Goal: Task Accomplishment & Management: Manage account settings

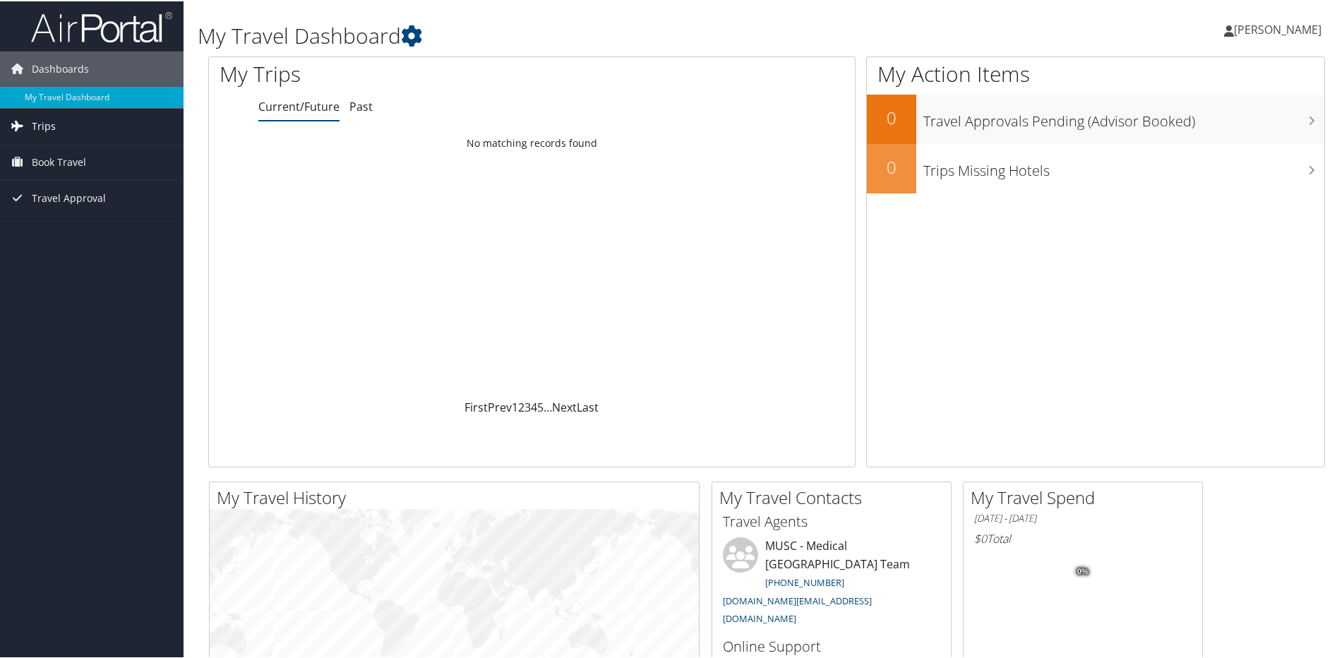
click at [71, 119] on link "Trips" at bounding box center [92, 124] width 184 height 35
click at [73, 217] on span "Book Travel" at bounding box center [59, 224] width 54 height 35
click at [415, 35] on icon at bounding box center [411, 34] width 21 height 21
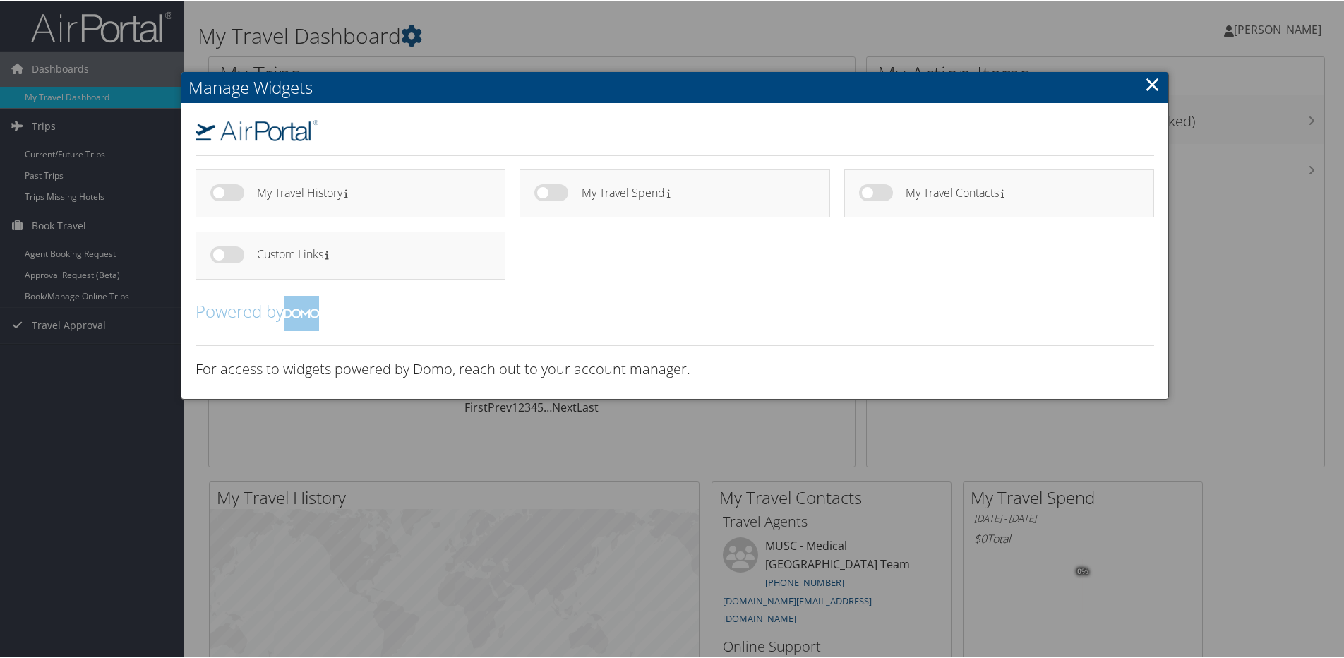
click at [424, 25] on div at bounding box center [675, 329] width 1350 height 658
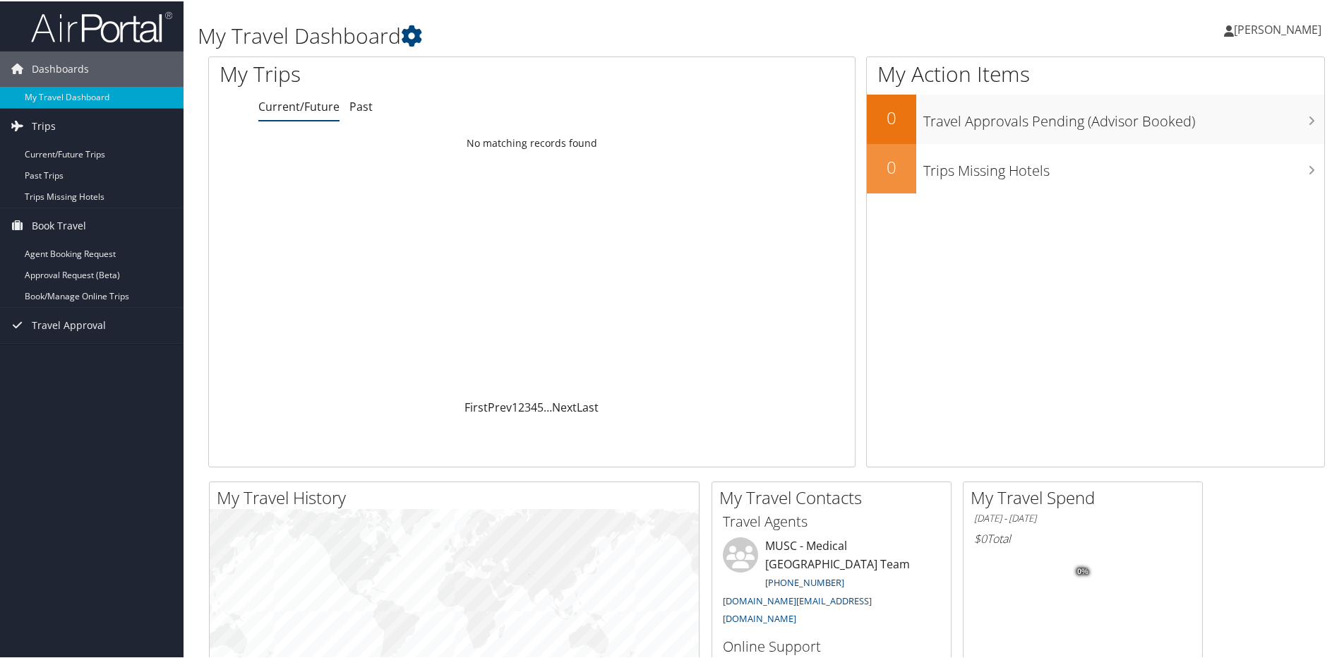
click at [1284, 23] on span "[PERSON_NAME]" at bounding box center [1278, 28] width 88 height 16
click at [1210, 126] on link "View Travel Profile" at bounding box center [1240, 126] width 157 height 24
click at [1262, 28] on span "[PERSON_NAME]" at bounding box center [1278, 28] width 88 height 16
click at [1201, 123] on link "View Travel Profile" at bounding box center [1240, 126] width 157 height 24
click at [44, 163] on link "Current/Future Trips" at bounding box center [92, 153] width 184 height 21
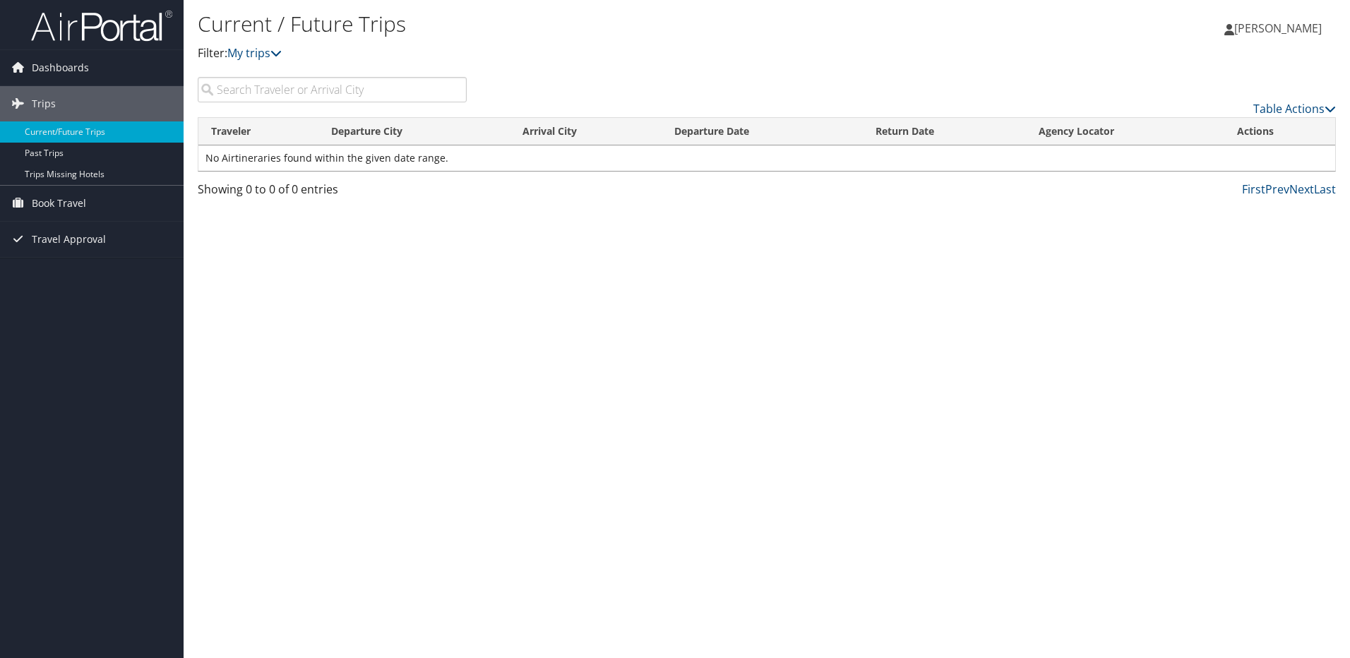
click at [1275, 23] on span "[PERSON_NAME]" at bounding box center [1278, 28] width 88 height 16
click at [1215, 78] on link "My Settings" at bounding box center [1242, 78] width 157 height 24
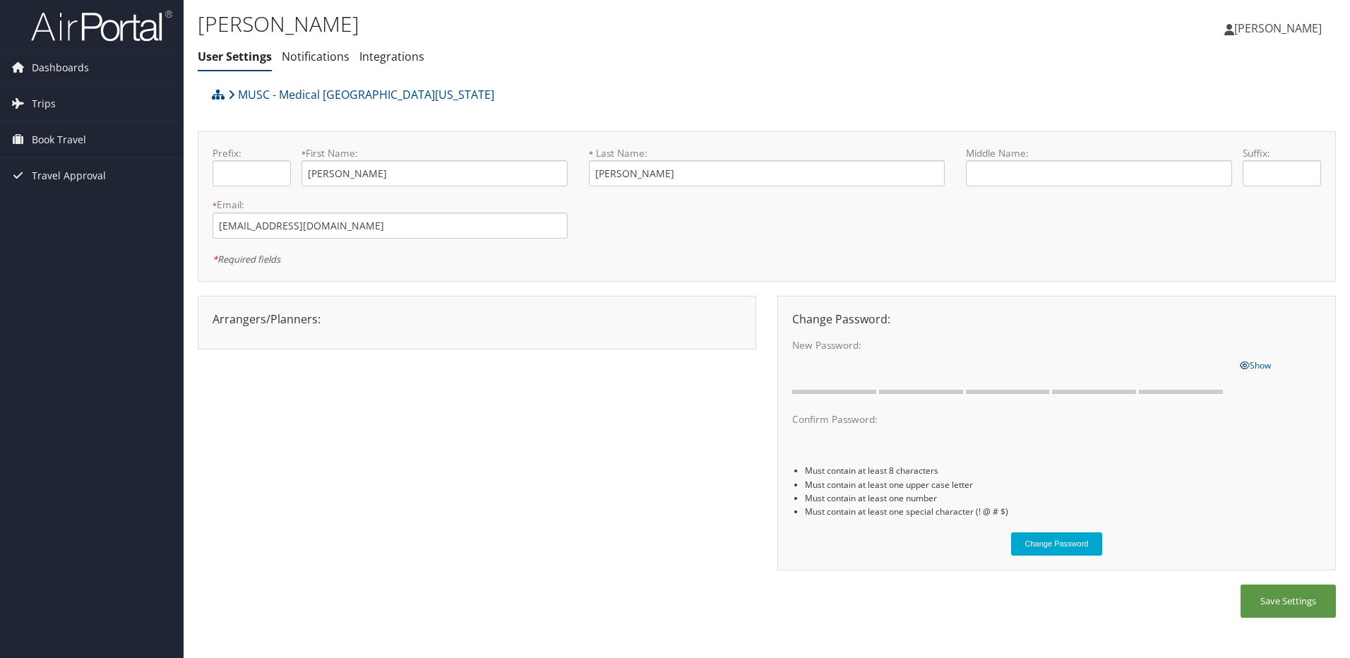
click at [1282, 26] on span "[PERSON_NAME]" at bounding box center [1278, 28] width 88 height 16
click at [1229, 126] on link "View Travel Profile" at bounding box center [1242, 126] width 157 height 24
click at [1296, 24] on span "[PERSON_NAME]" at bounding box center [1278, 28] width 88 height 16
click at [1205, 79] on link "My Settings" at bounding box center [1242, 78] width 157 height 24
click at [369, 56] on link "Integrations" at bounding box center [391, 57] width 65 height 16
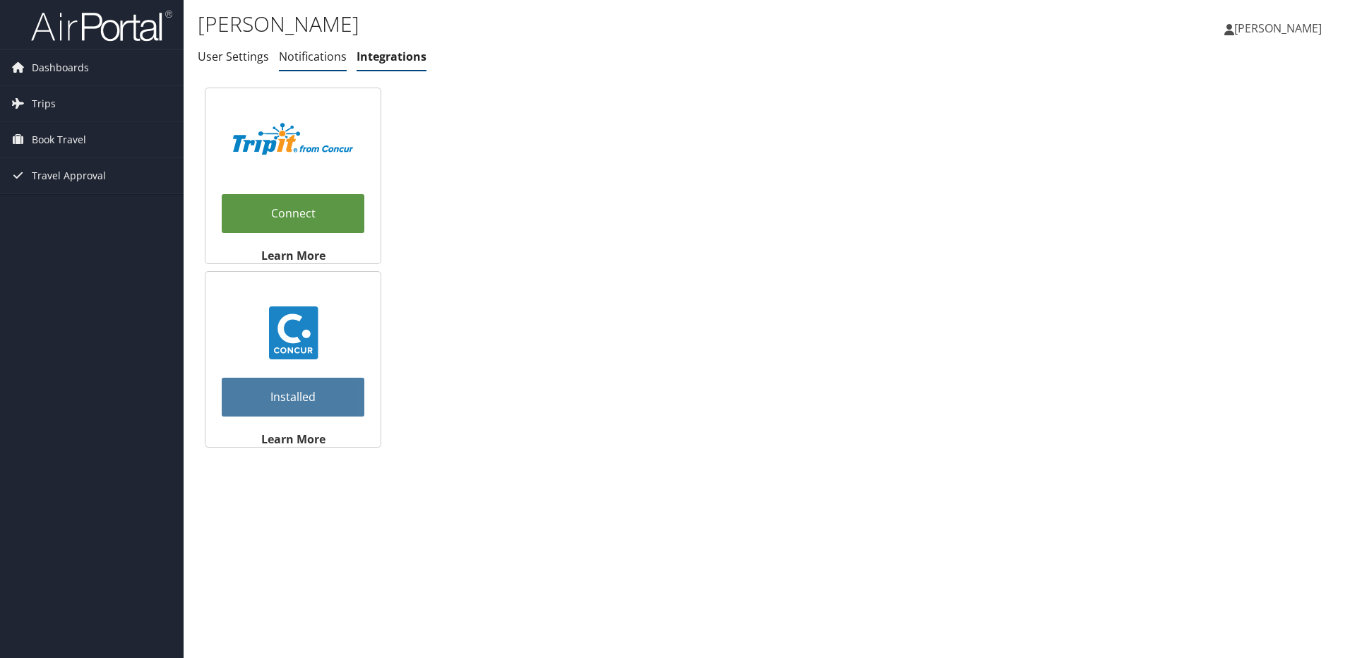
click at [306, 61] on link "Notifications" at bounding box center [313, 57] width 68 height 16
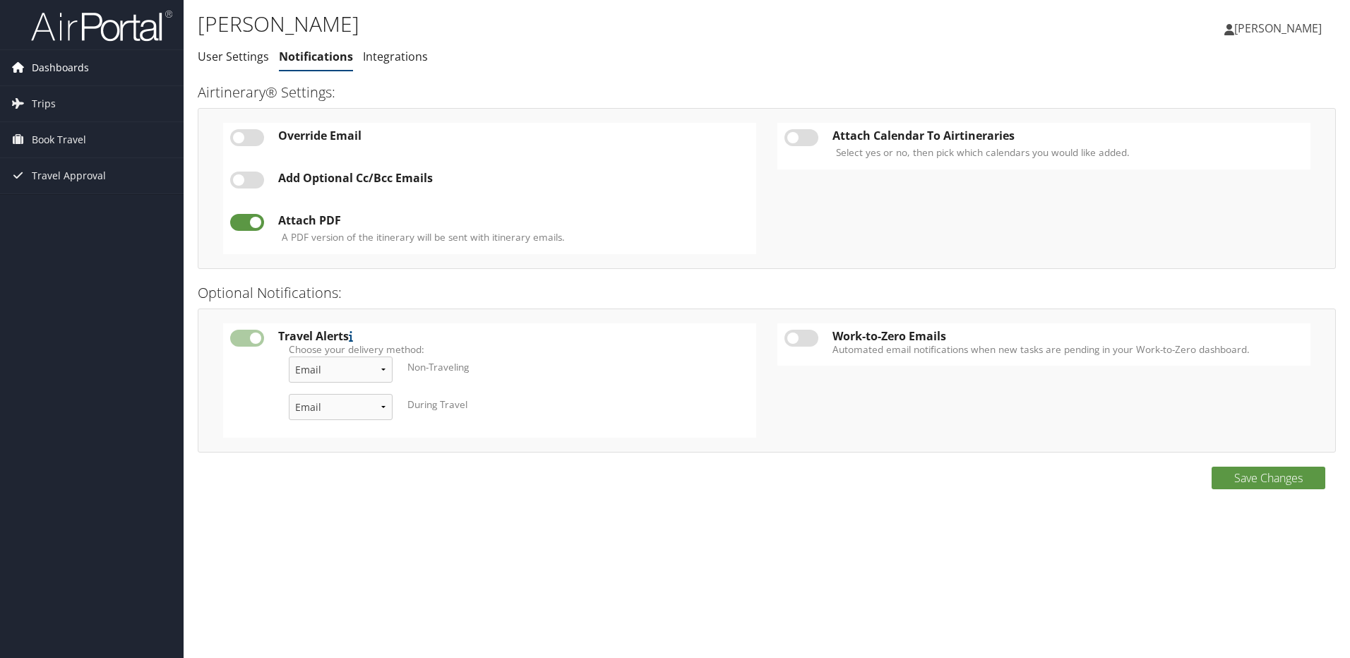
click at [81, 64] on span "Dashboards" at bounding box center [60, 67] width 57 height 35
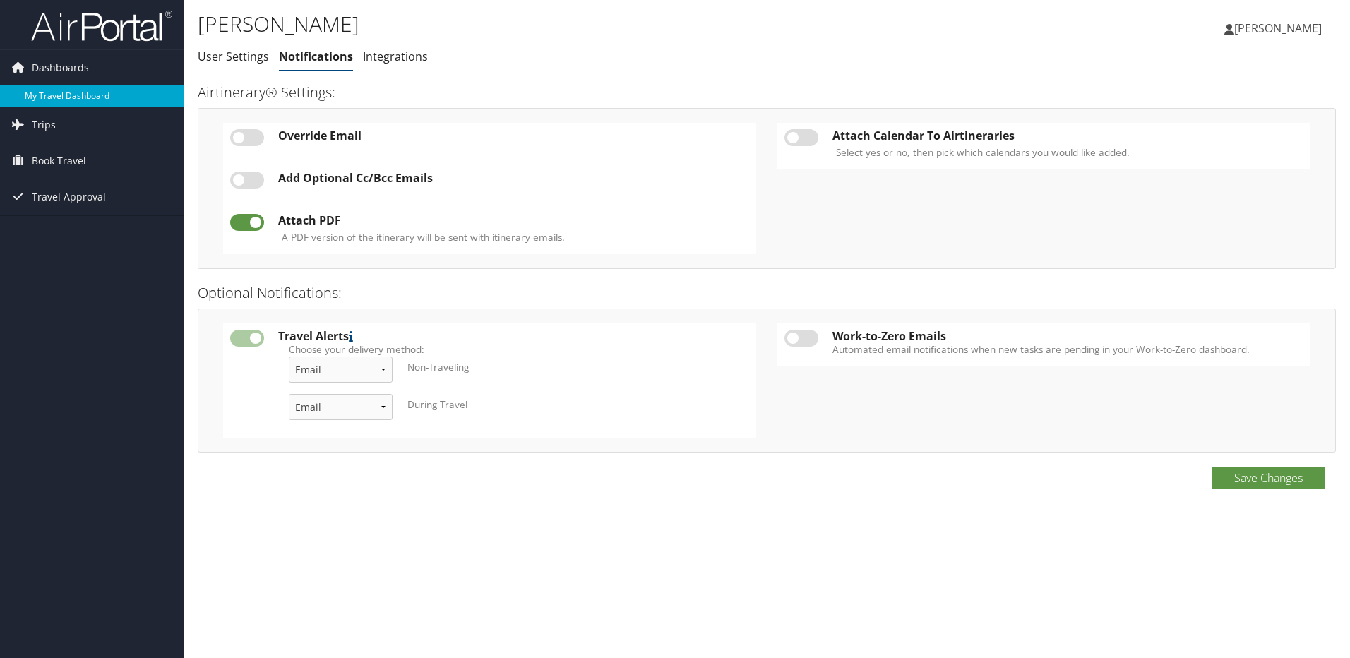
click at [76, 90] on link "My Travel Dashboard" at bounding box center [92, 95] width 184 height 21
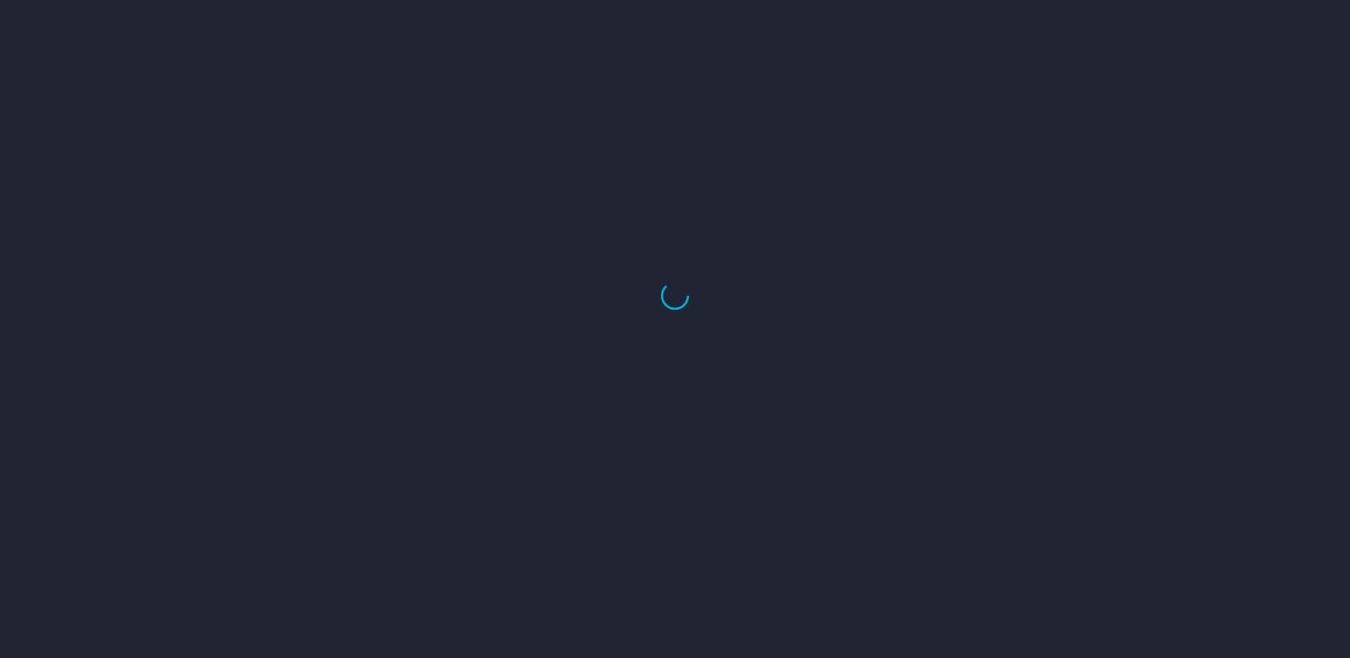
select select "US"
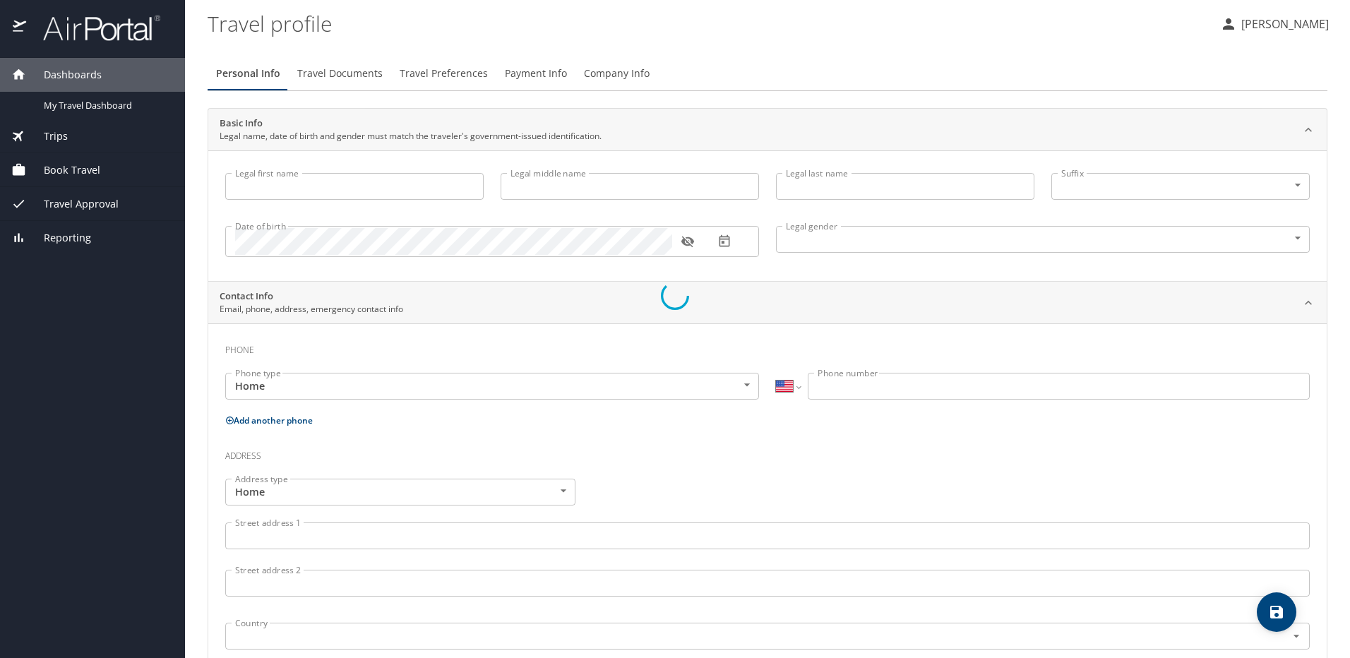
type input "[PERSON_NAME]"
type input "[DEMOGRAPHIC_DATA]"
select select "US"
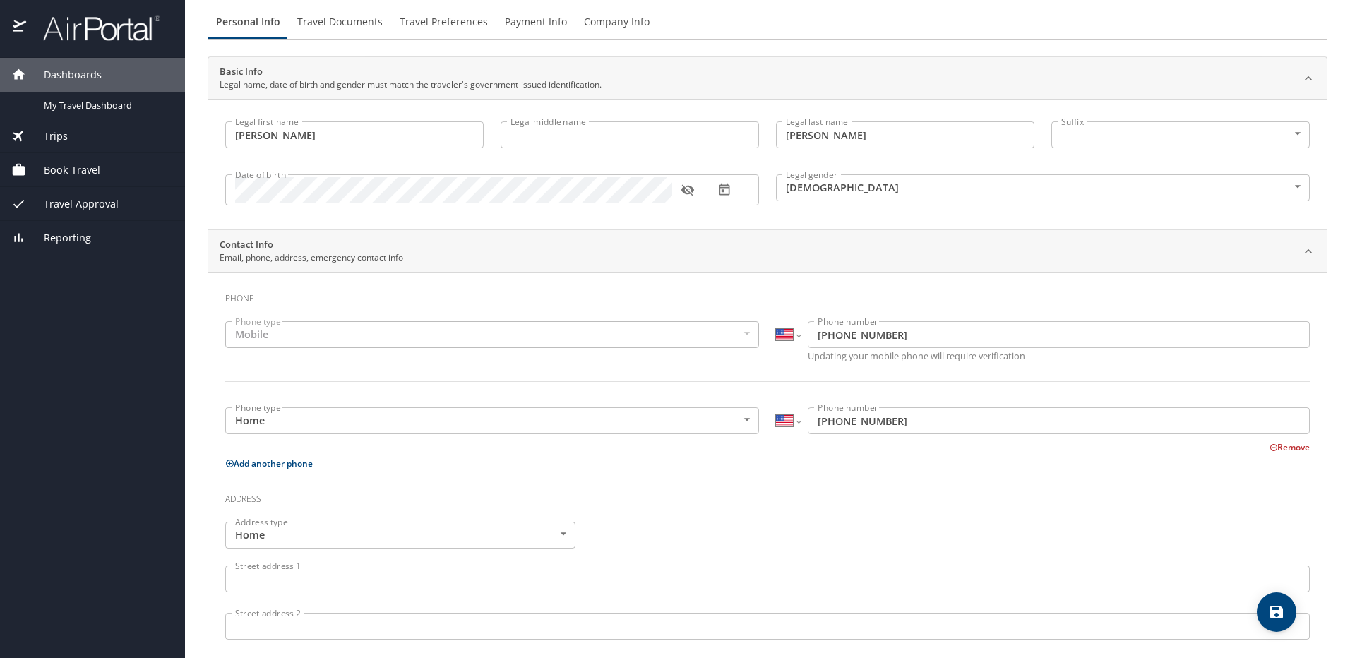
scroll to position [5, 0]
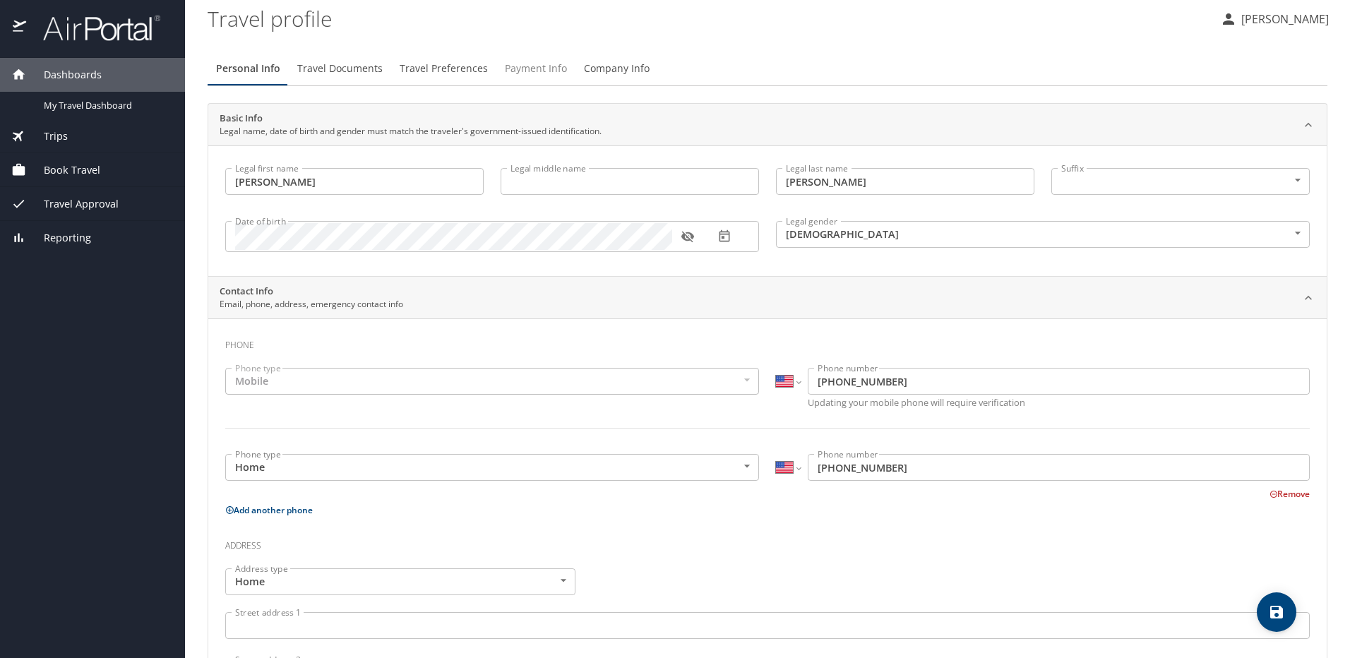
click at [557, 64] on span "Payment Info" at bounding box center [536, 69] width 62 height 18
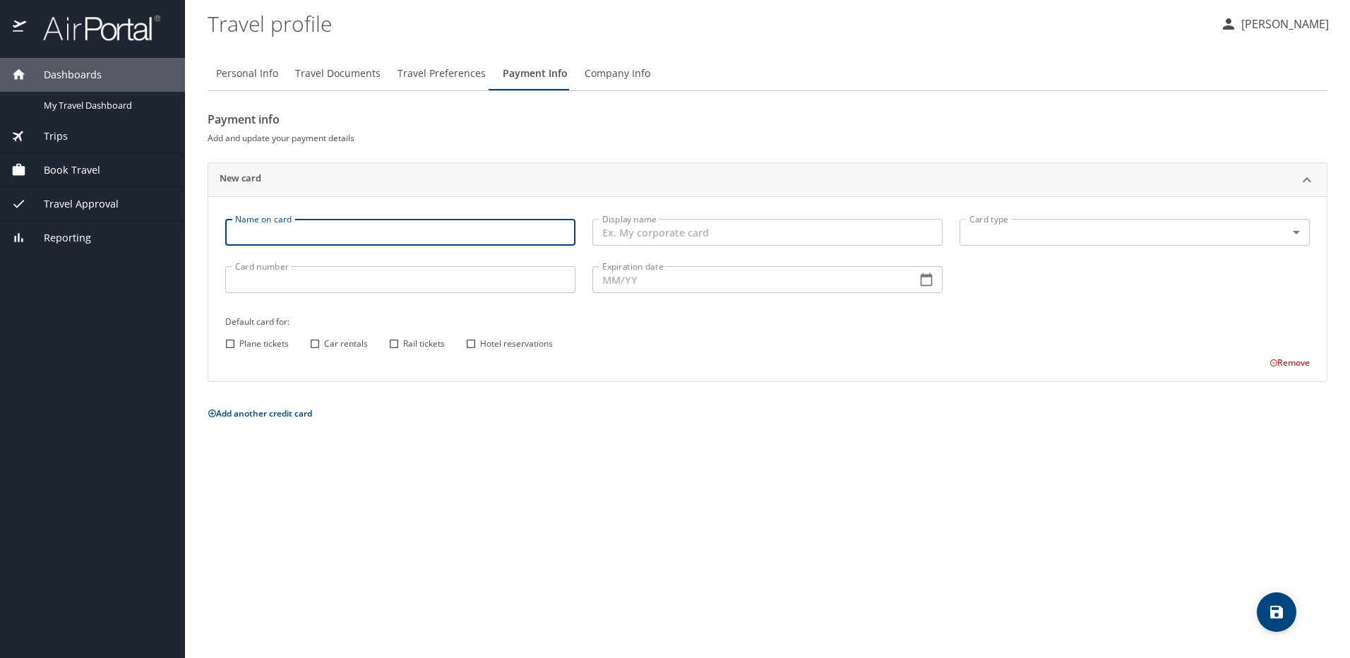
click at [348, 236] on input "Name on card" at bounding box center [400, 232] width 350 height 27
type input "[PERSON_NAME]"
click at [316, 293] on input "Card number" at bounding box center [400, 279] width 350 height 27
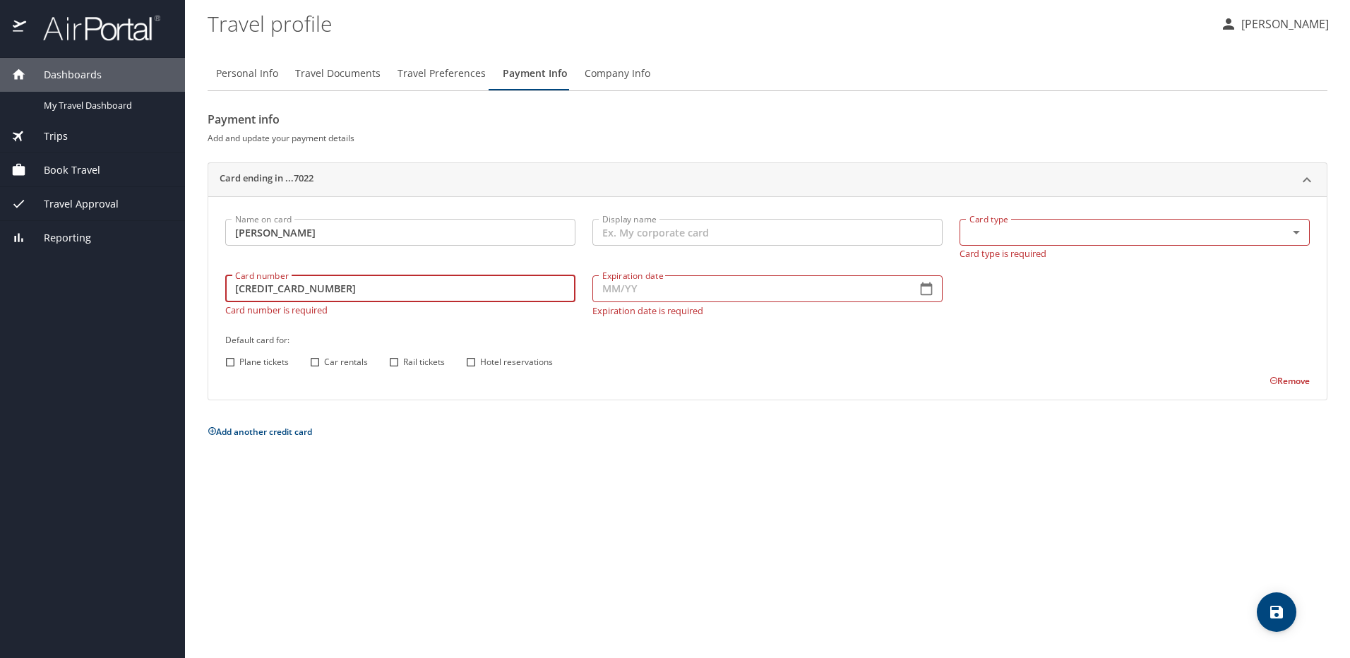
type input "[CREDIT_CARD_NUMBER]"
click at [694, 227] on input "Display name" at bounding box center [767, 232] width 350 height 27
click at [257, 291] on input "[CREDIT_CARD_NUMBER]" at bounding box center [400, 288] width 350 height 27
click at [282, 292] on input "[CREDIT_CARD_NUMBER]" at bounding box center [400, 288] width 350 height 27
click at [302, 287] on input "[CREDIT_CARD_NUMBER]" at bounding box center [400, 288] width 350 height 27
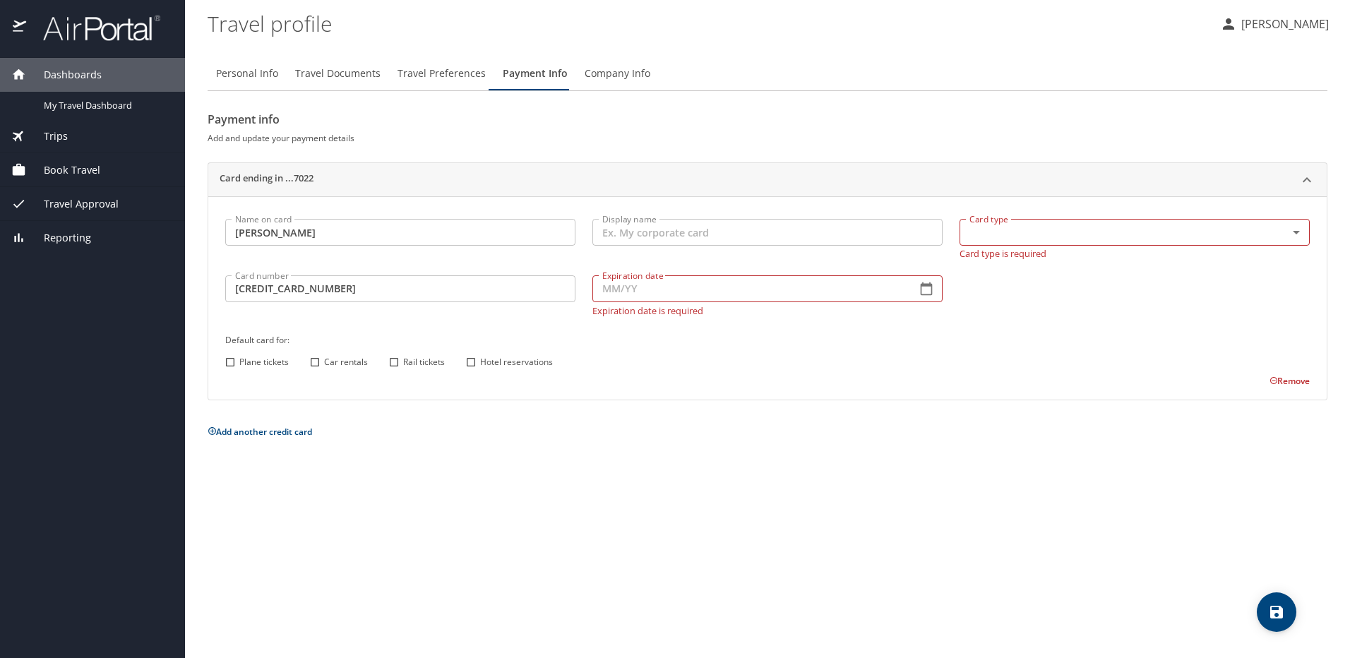
click at [1045, 225] on body "Dashboards My Travel Dashboard Trips Current / Future Trips Past Trips Trips Mi…" at bounding box center [675, 329] width 1350 height 658
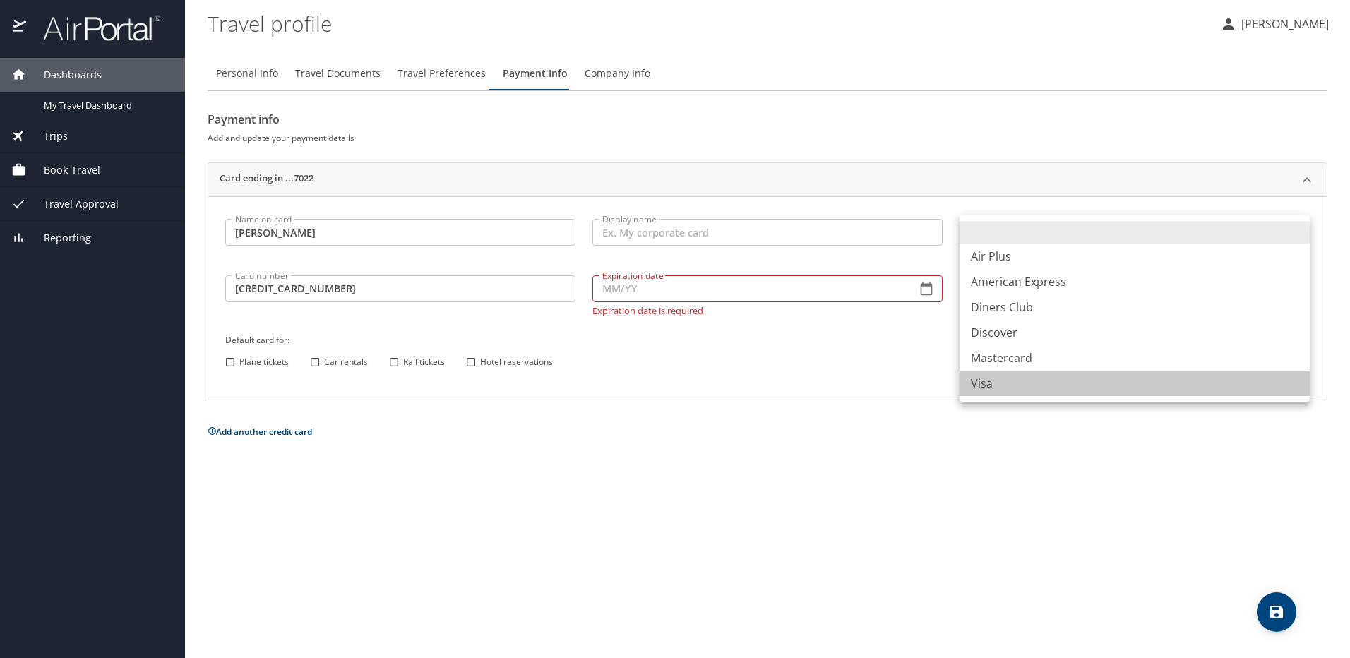
click at [1002, 383] on li "Visa" at bounding box center [1135, 383] width 350 height 25
type input "VI"
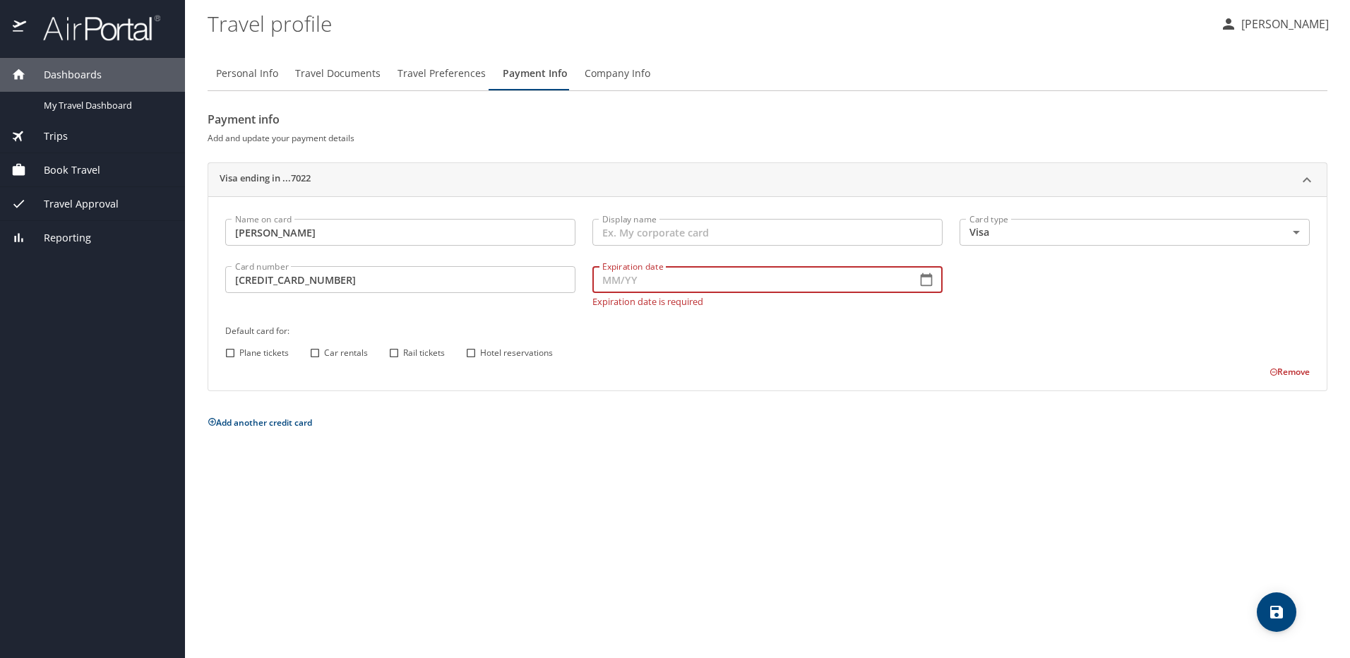
click at [626, 292] on input "Expiration date" at bounding box center [748, 279] width 313 height 27
type input "01/27"
click at [619, 379] on div "Name on card [PERSON_NAME] Name on card Display name Display name Card type Vis…" at bounding box center [767, 293] width 1119 height 194
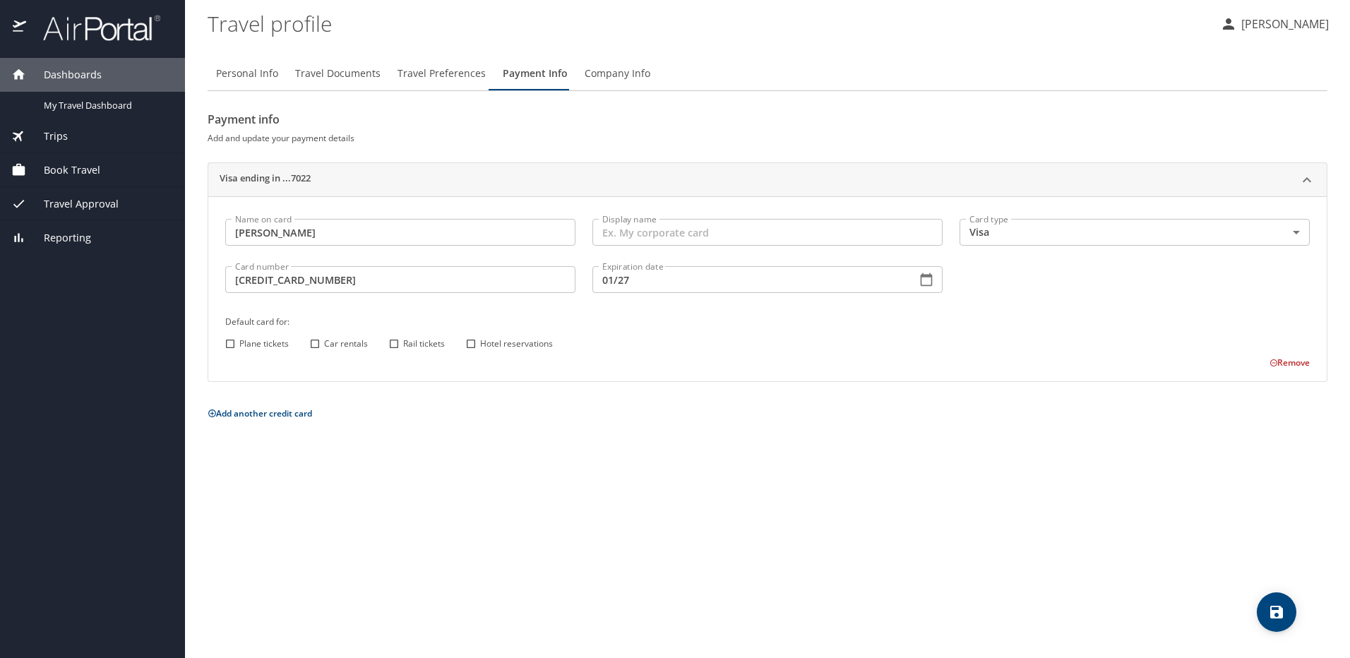
click at [227, 347] on input "Plane tickets" at bounding box center [230, 344] width 18 height 18
checkbox input "true"
click at [473, 346] on input "Hotel reservations" at bounding box center [471, 344] width 18 height 18
checkbox input "true"
click at [644, 231] on input "Display name" at bounding box center [767, 232] width 350 height 27
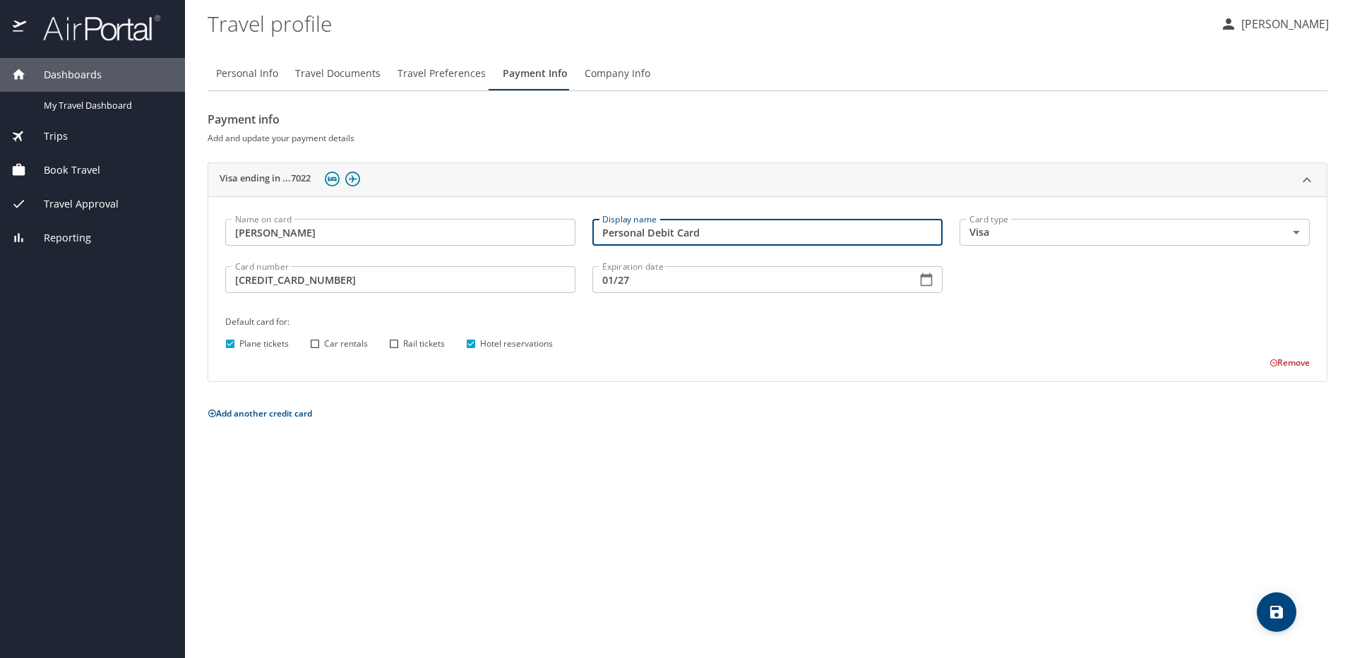
type input "Personal Debit Card"
click at [629, 69] on span "Company Info" at bounding box center [618, 74] width 66 height 18
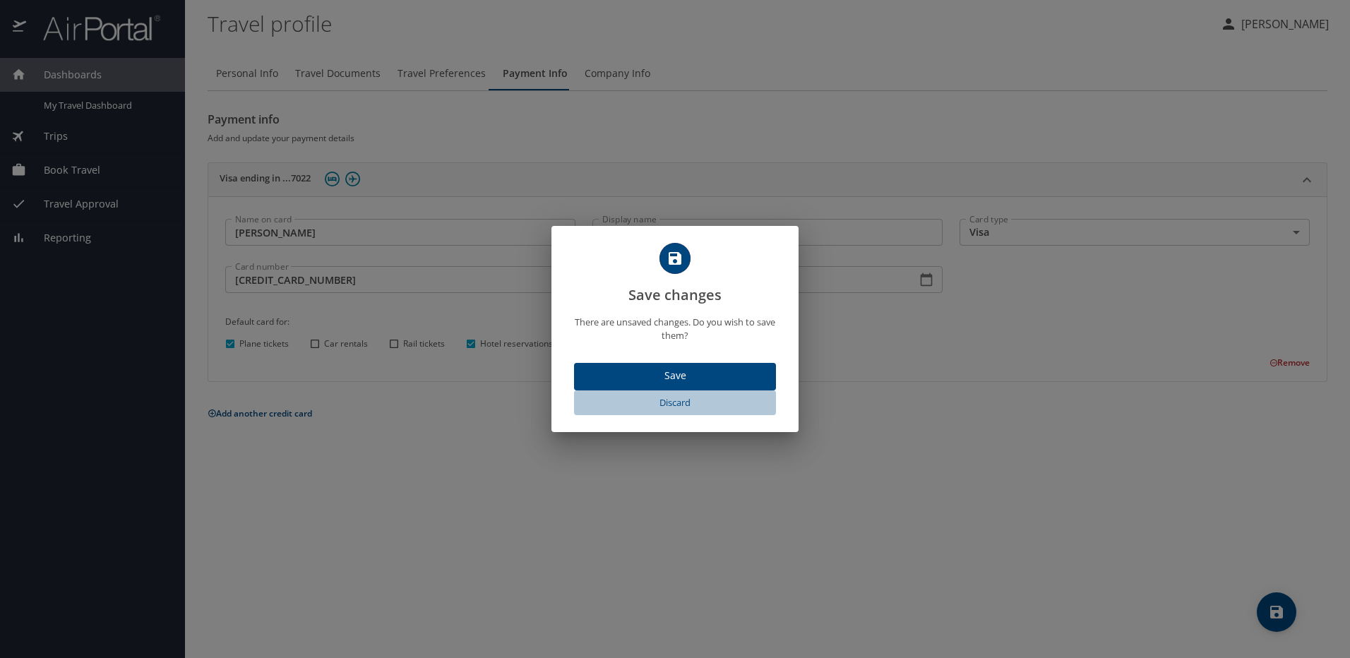
click at [676, 403] on span "Discard" at bounding box center [675, 403] width 191 height 16
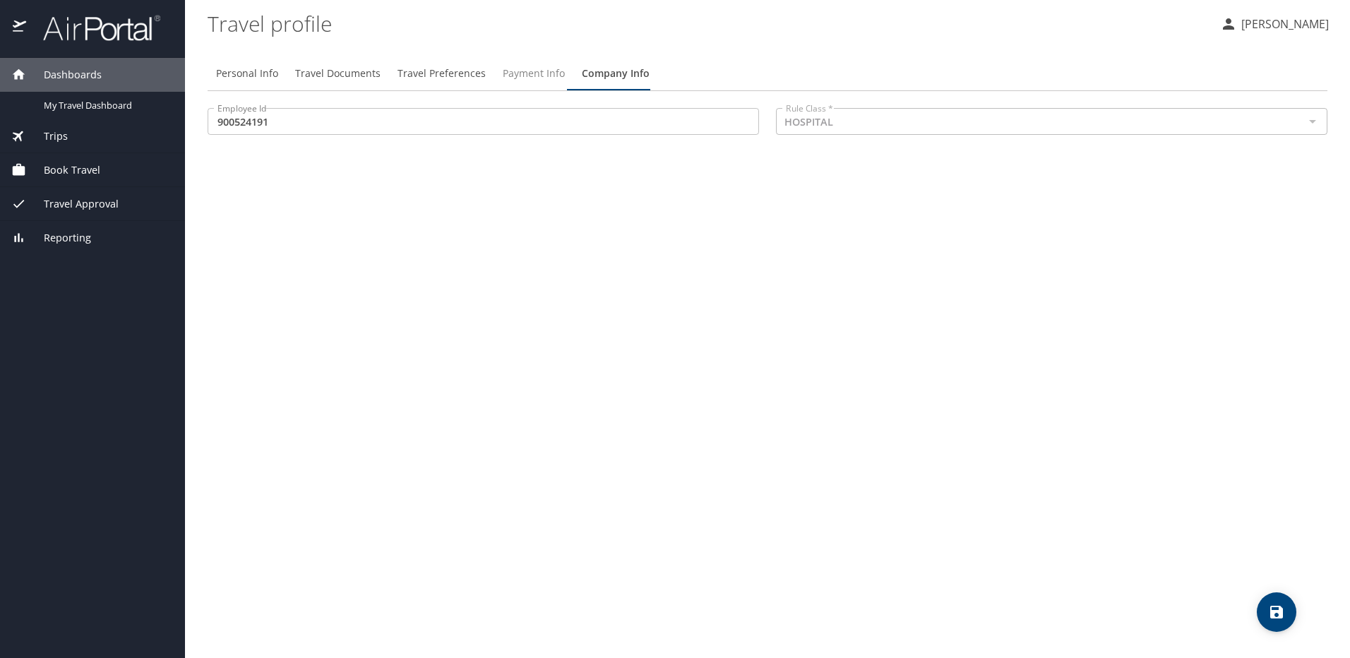
click at [514, 67] on span "Payment Info" at bounding box center [534, 74] width 62 height 18
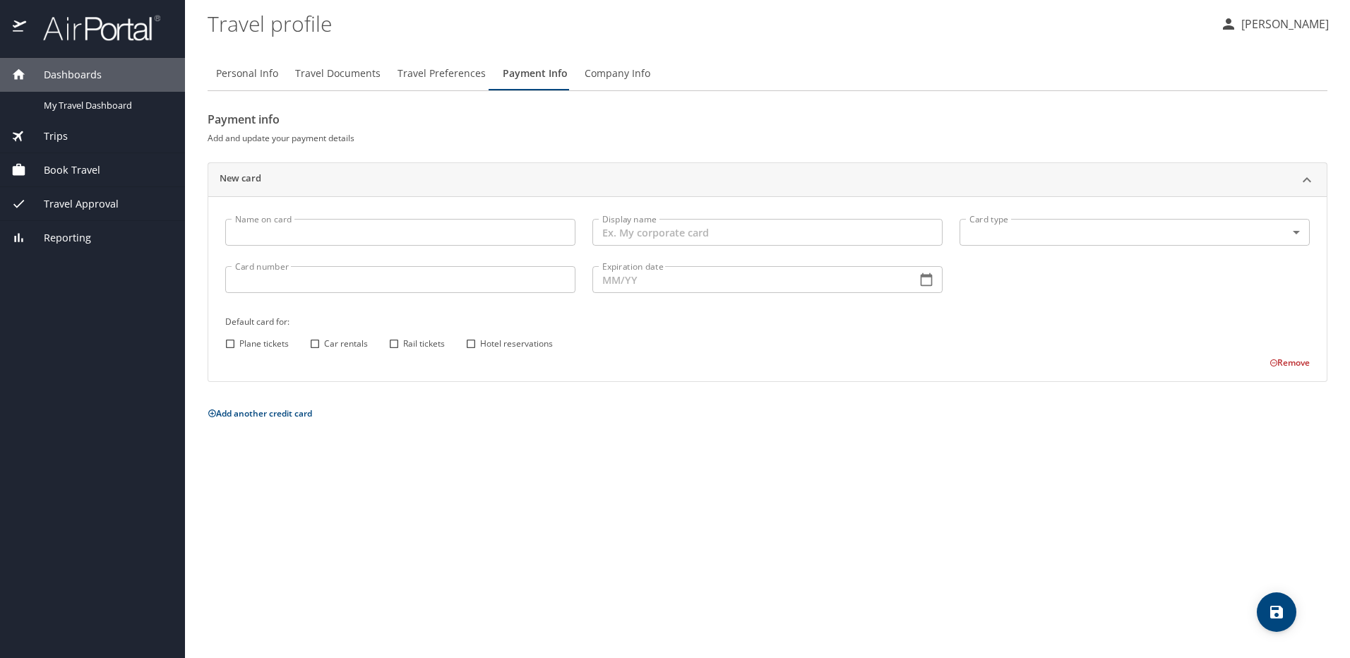
drag, startPoint x: 245, startPoint y: 350, endPoint x: 252, endPoint y: 347, distance: 7.4
click at [249, 348] on span "Plane tickets" at bounding box center [263, 344] width 49 height 13
click at [485, 345] on span "Hotel reservations" at bounding box center [516, 344] width 73 height 13
click at [480, 345] on input "Hotel reservations" at bounding box center [471, 344] width 18 height 18
checkbox input "true"
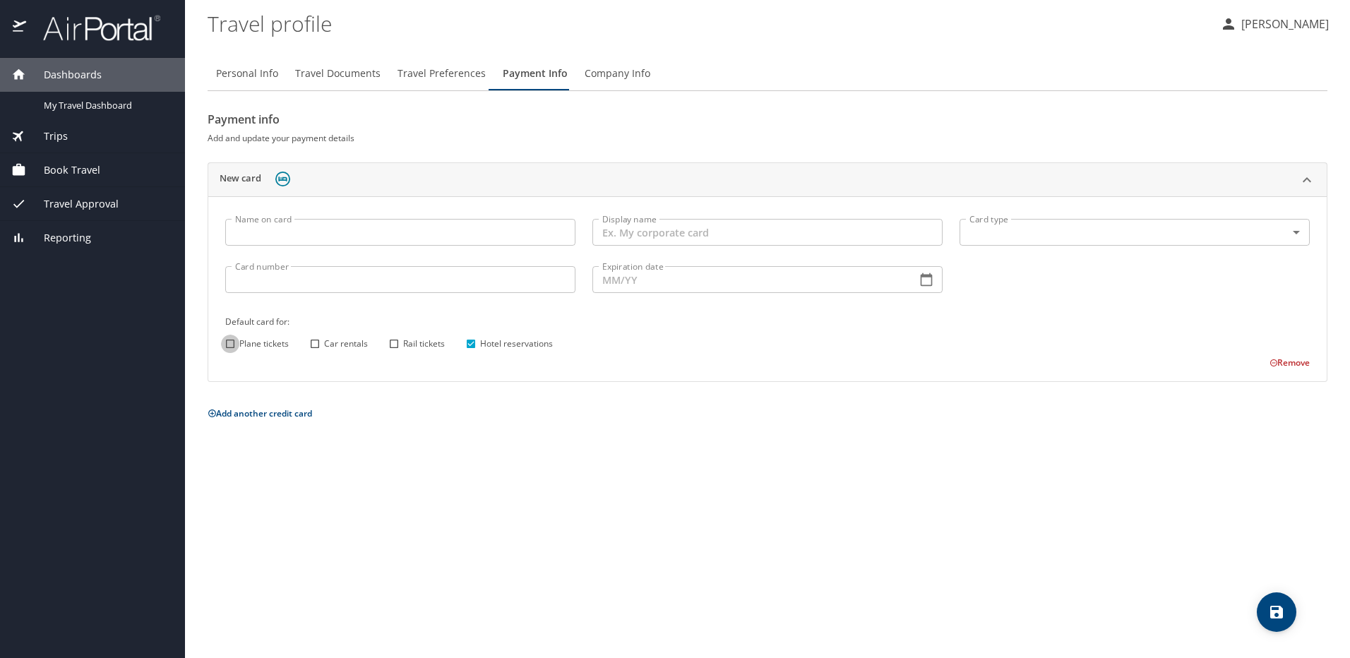
click at [229, 346] on input "Plane tickets" at bounding box center [230, 344] width 18 height 18
click at [229, 345] on input "Plane tickets" at bounding box center [230, 344] width 18 height 18
checkbox input "false"
click at [472, 345] on input "Hotel reservations" at bounding box center [471, 344] width 18 height 18
checkbox input "false"
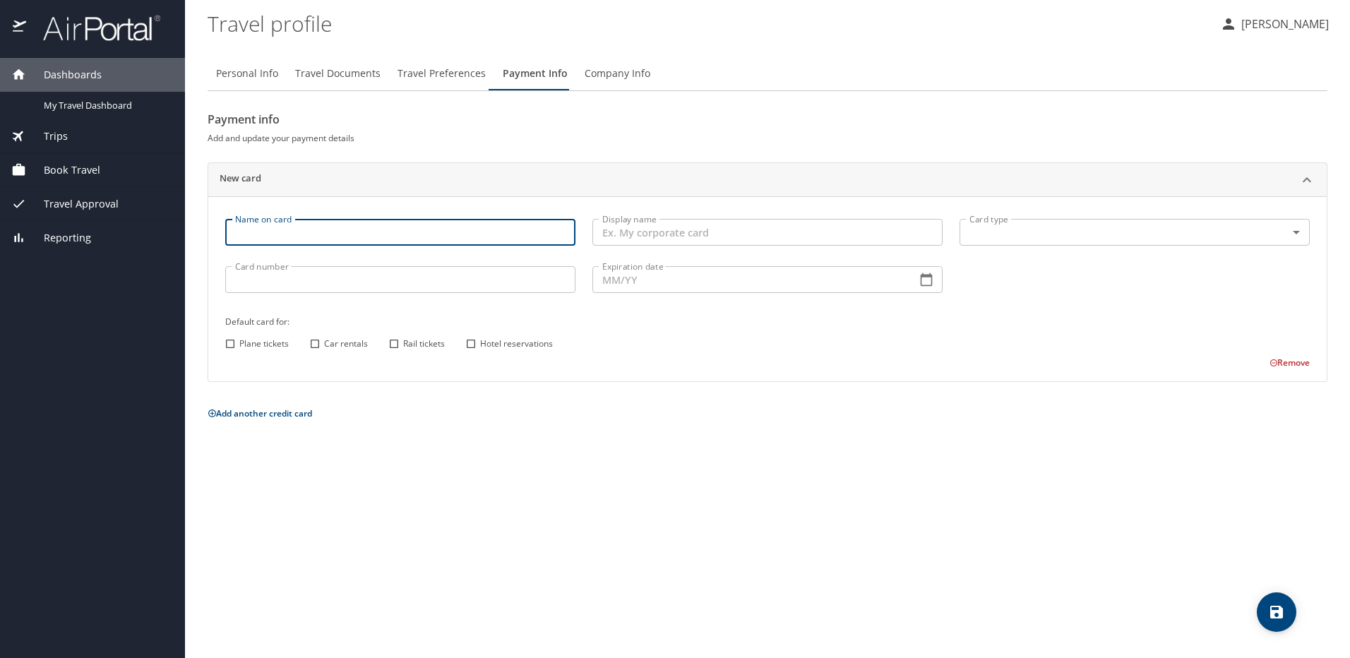
click at [313, 237] on input "Name on card" at bounding box center [400, 232] width 350 height 27
click at [275, 242] on input "Name on card" at bounding box center [400, 232] width 350 height 27
type input "[PERSON_NAME]"
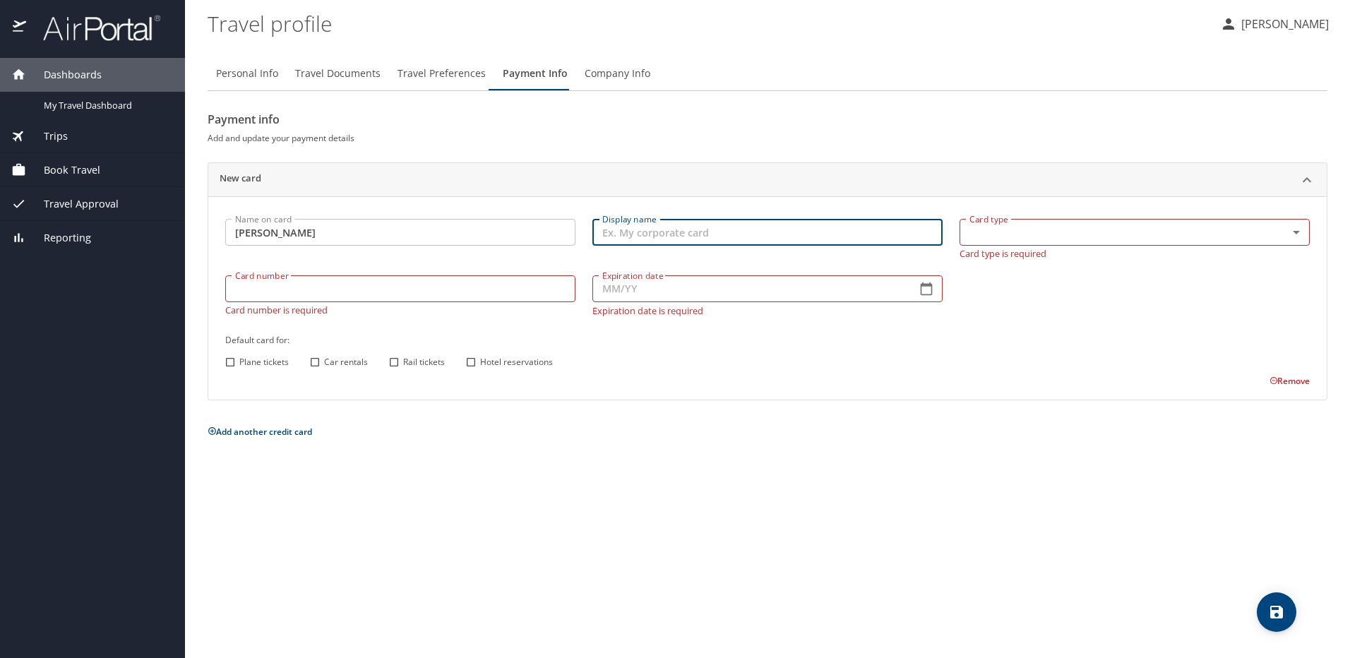
type input "4"
type input "Personal Debit Card"
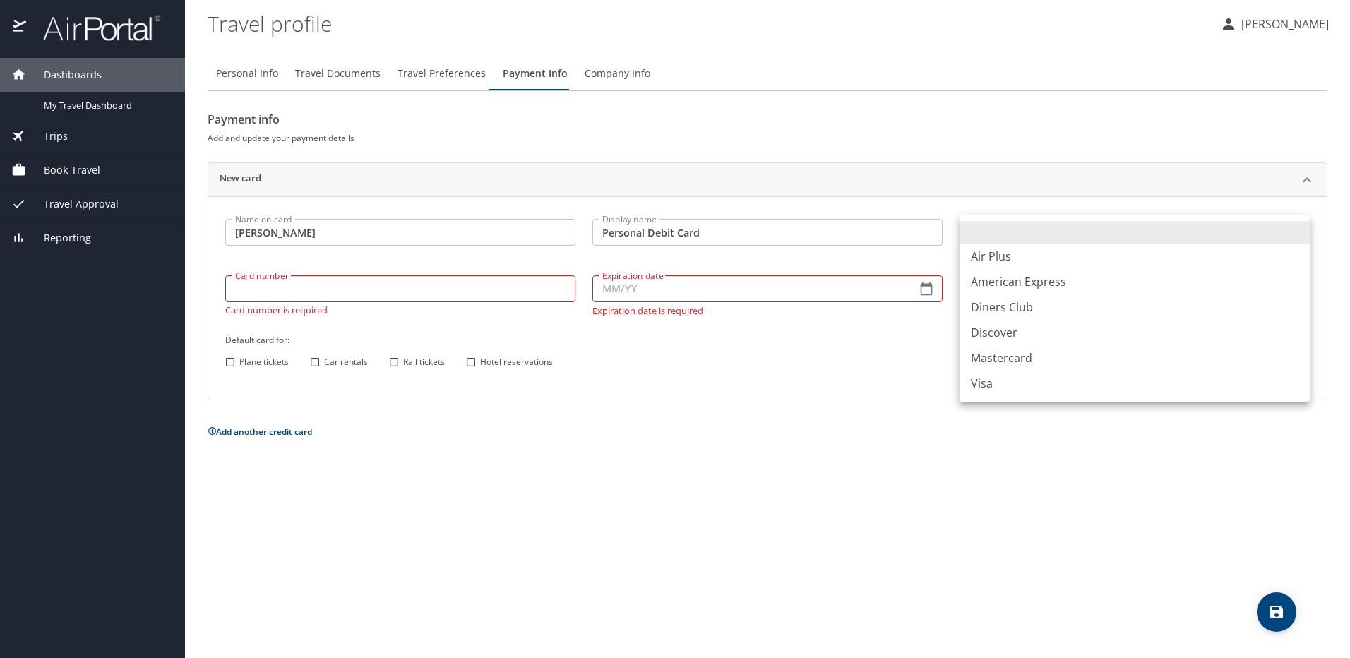
click at [1075, 234] on body "Dashboards My Travel Dashboard Trips Current / Future Trips Past Trips Trips Mi…" at bounding box center [675, 329] width 1350 height 658
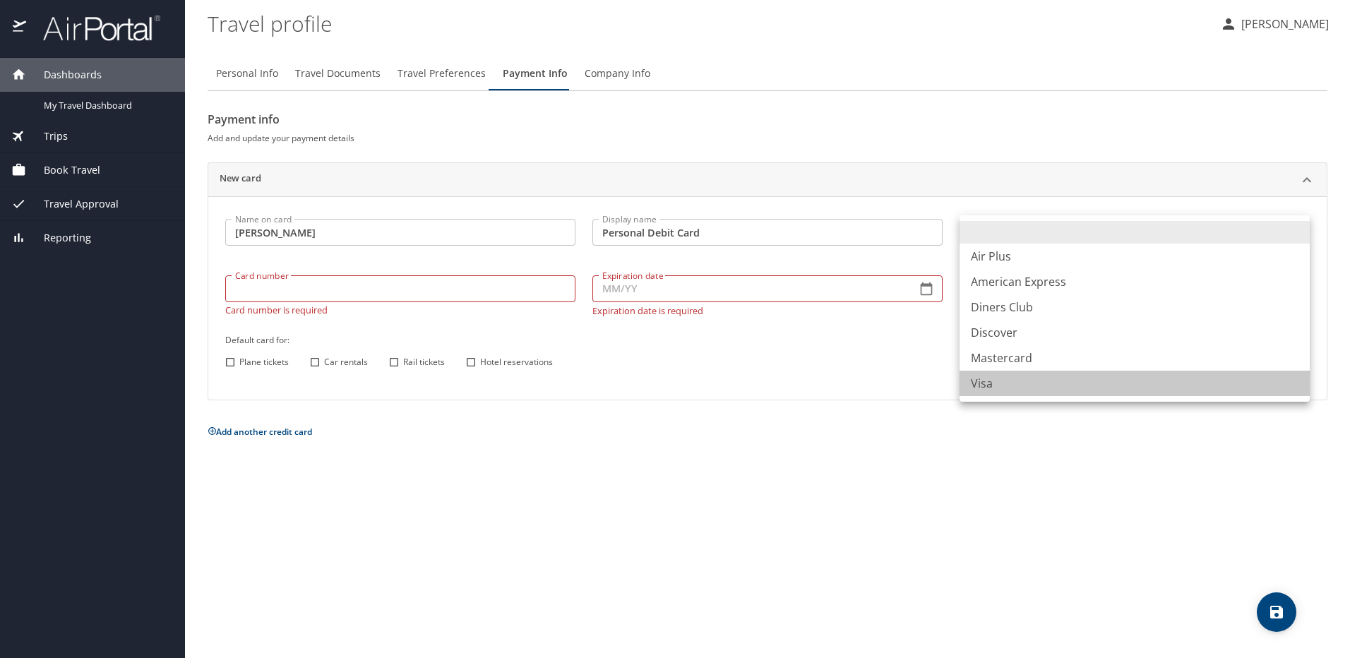
drag, startPoint x: 1010, startPoint y: 389, endPoint x: 414, endPoint y: 370, distance: 596.3
click at [998, 390] on li "Visa" at bounding box center [1135, 383] width 350 height 25
type input "VI"
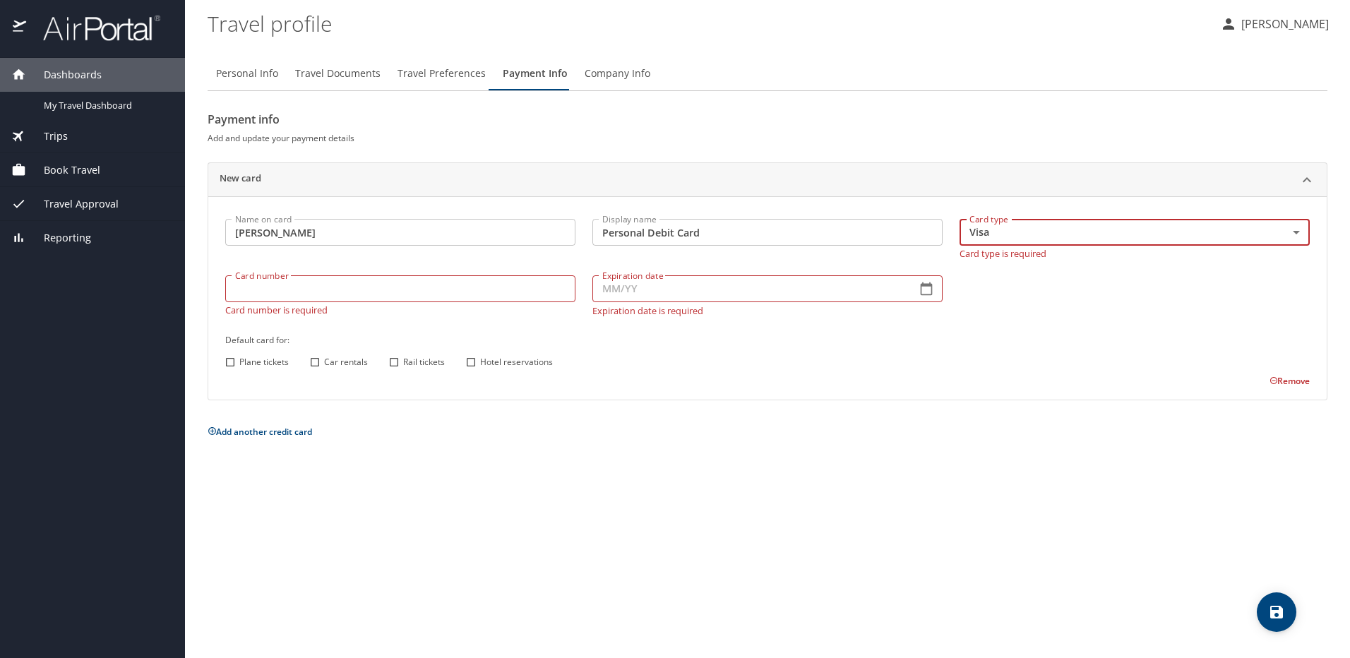
click at [294, 280] on input "Card number" at bounding box center [400, 288] width 350 height 27
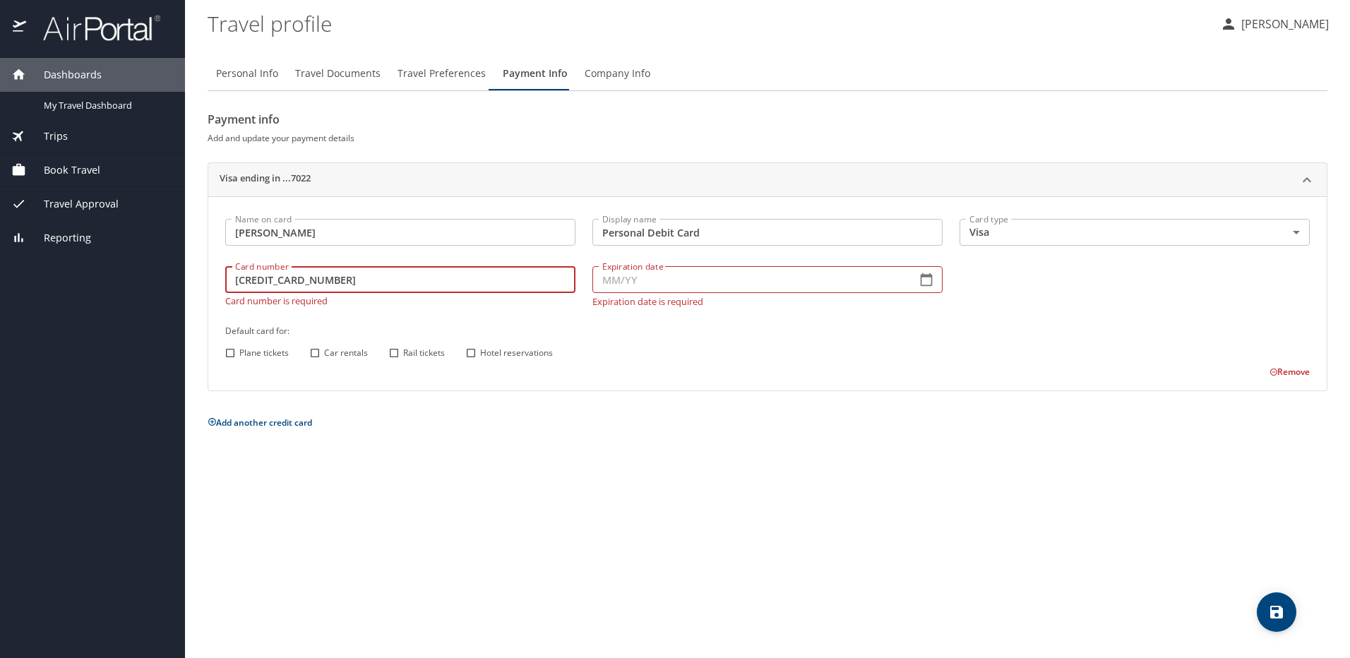
type input "[CREDIT_CARD_NUMBER]"
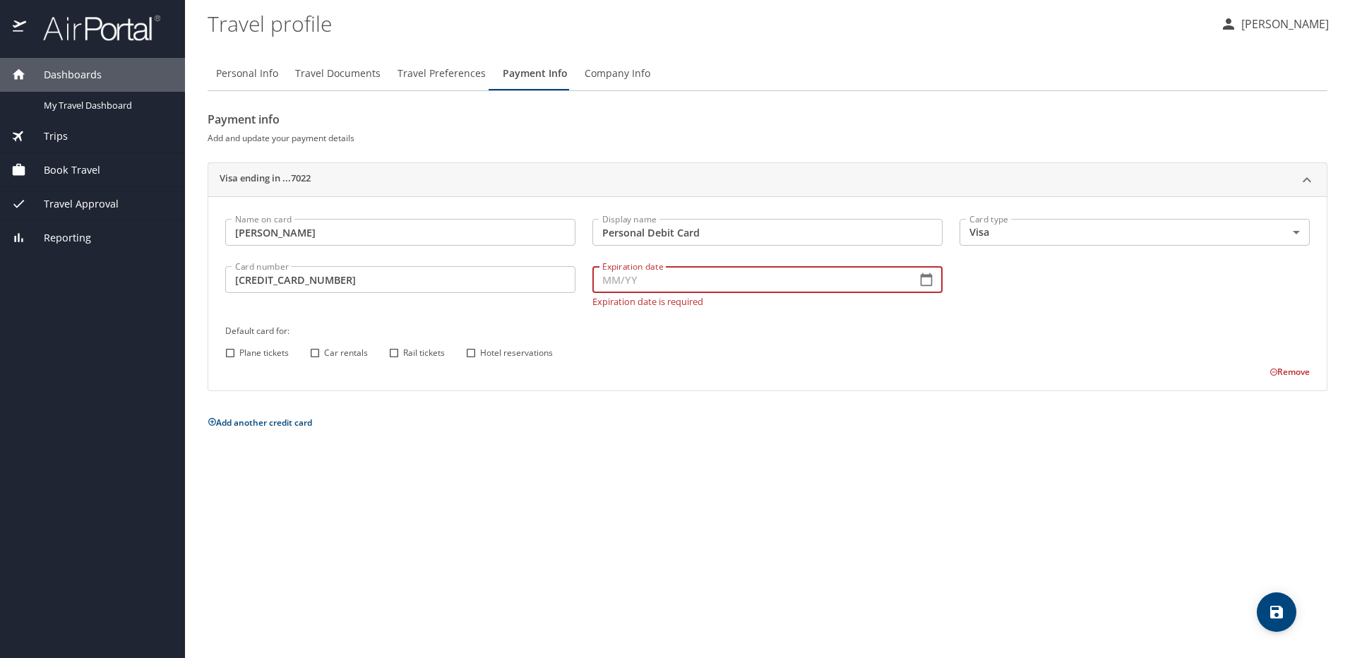
click at [626, 287] on input "Expiration date" at bounding box center [748, 279] width 313 height 27
type input "01/27"
click at [584, 427] on div "Personal Info Travel Documents Travel Preferences Payment Info Company Info Pay…" at bounding box center [768, 351] width 1120 height 613
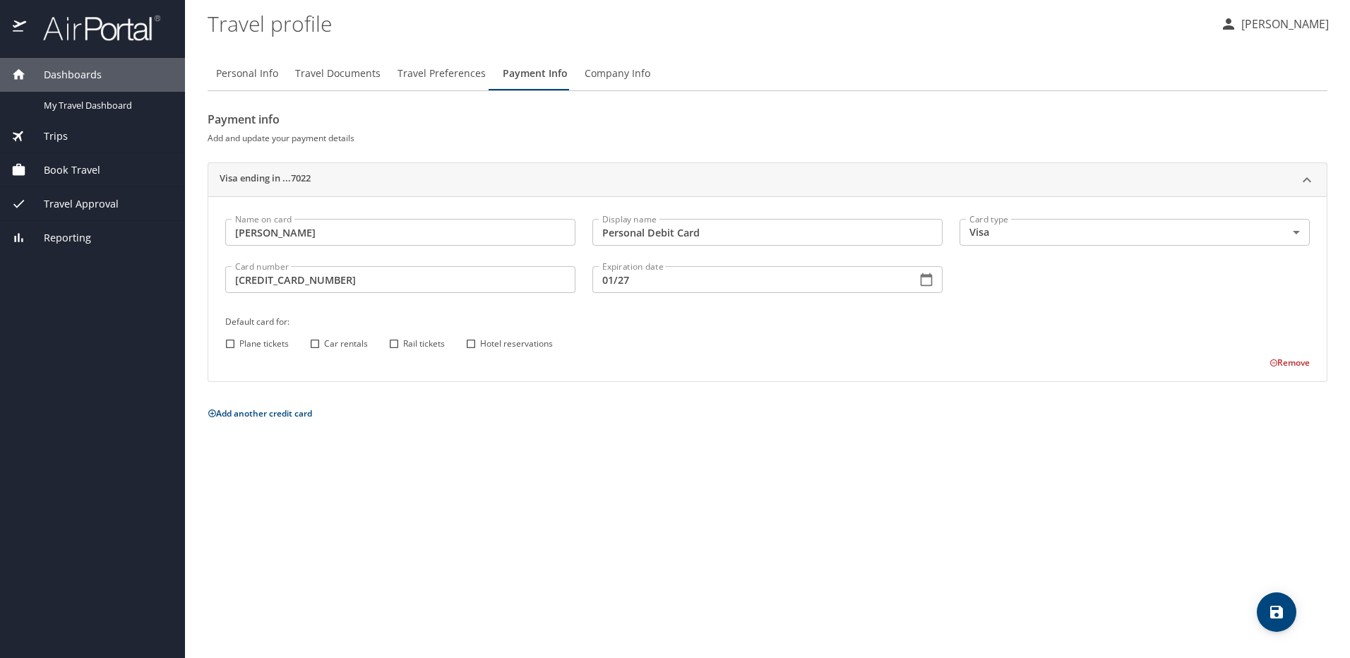
click at [747, 472] on div "Personal Info Travel Documents Travel Preferences Payment Info Company Info Pay…" at bounding box center [768, 351] width 1120 height 613
click at [1272, 606] on icon "save" at bounding box center [1276, 612] width 13 height 13
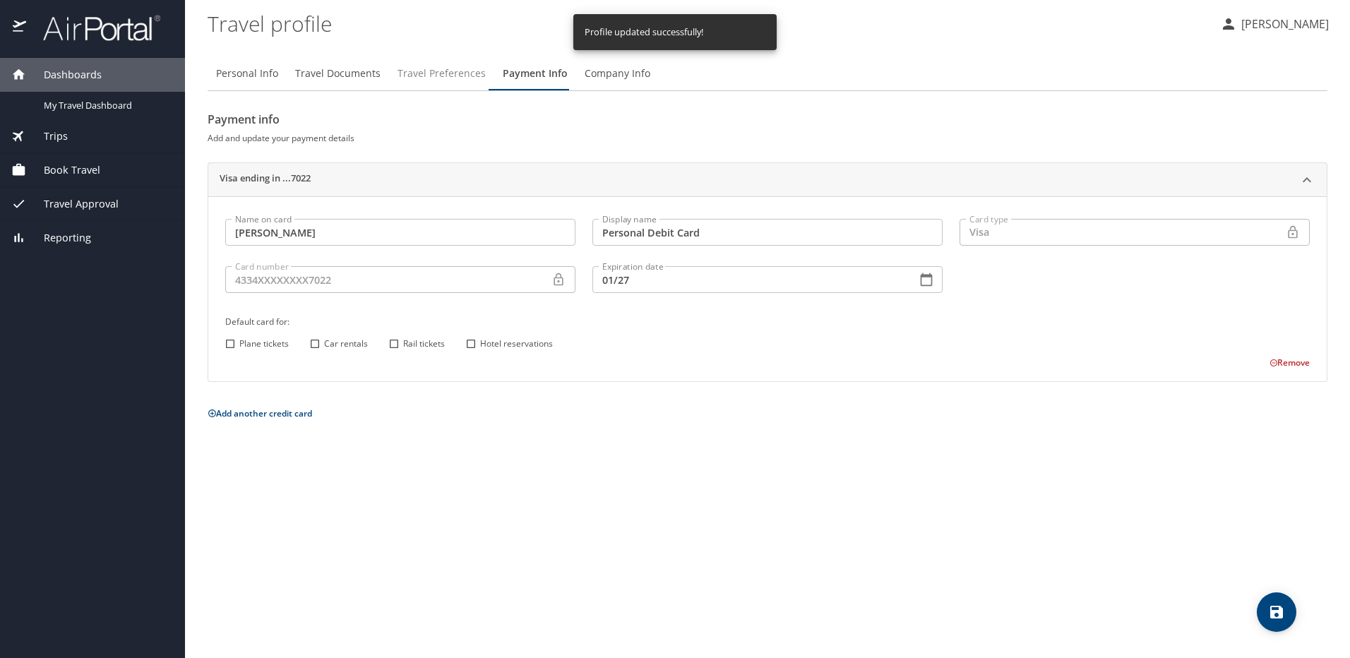
click at [439, 67] on span "Travel Preferences" at bounding box center [442, 74] width 88 height 18
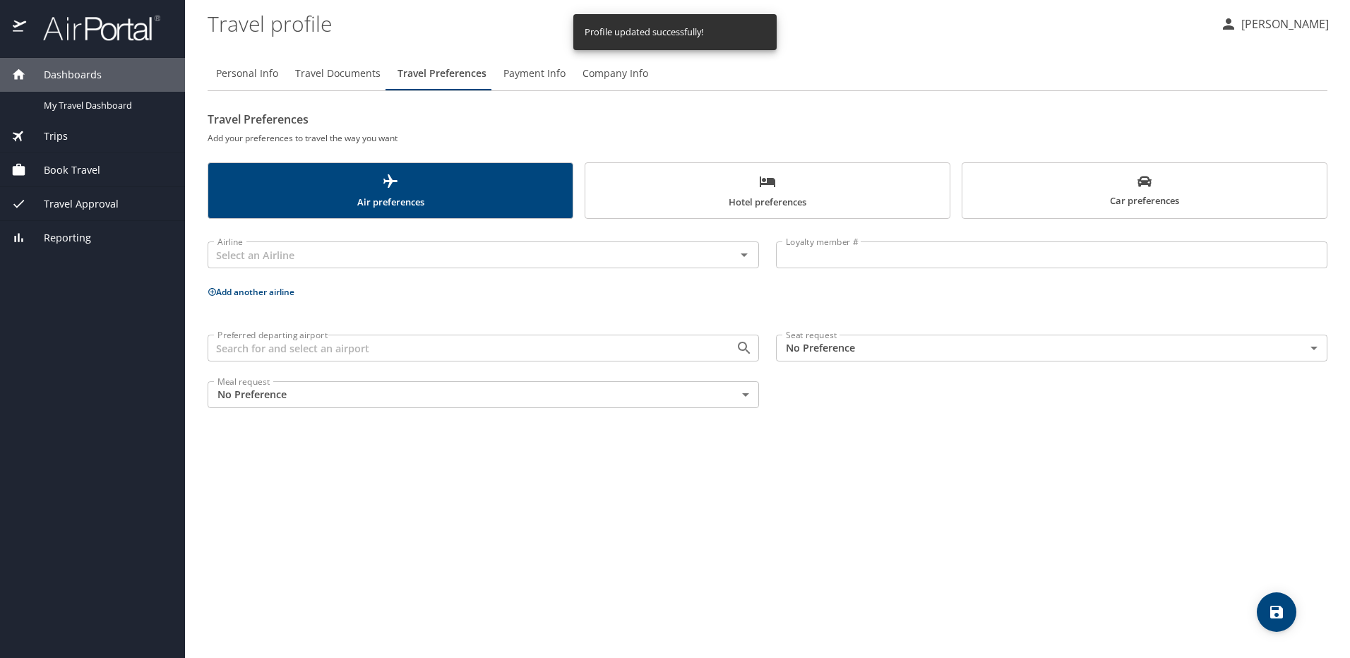
click at [520, 69] on span "Payment Info" at bounding box center [534, 74] width 62 height 18
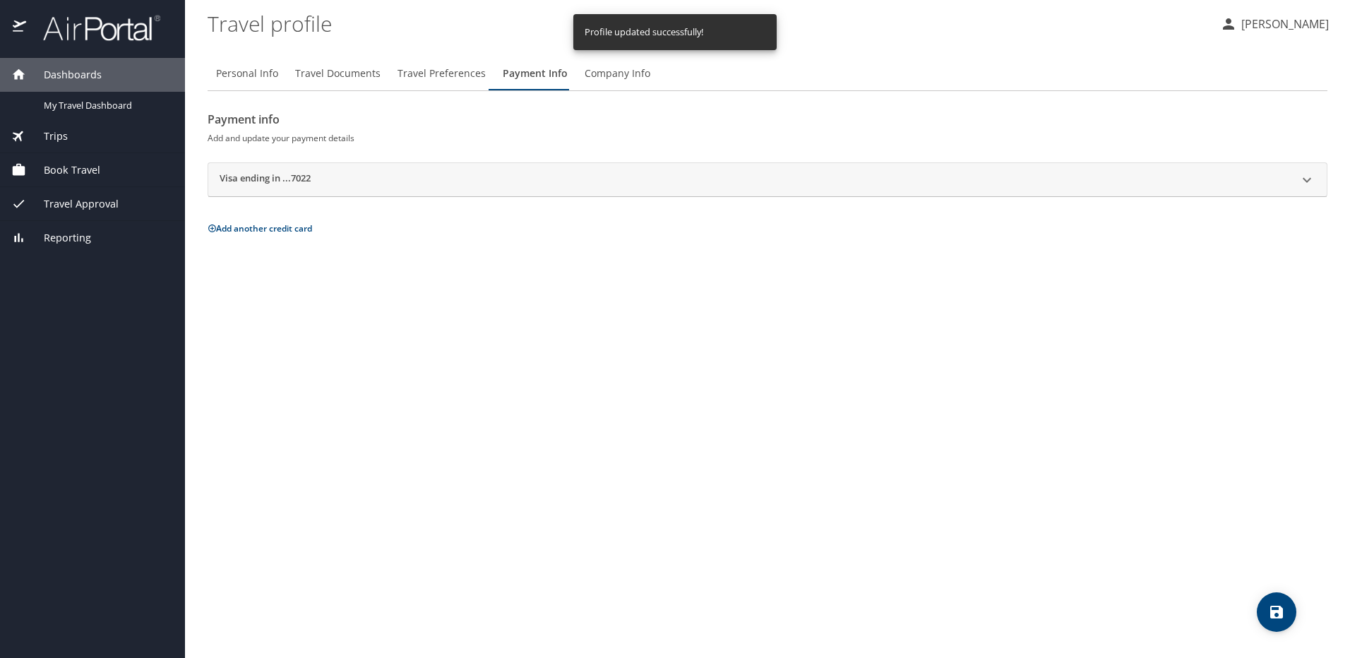
click at [406, 167] on div "Visa ending in ...7022" at bounding box center [767, 180] width 1119 height 34
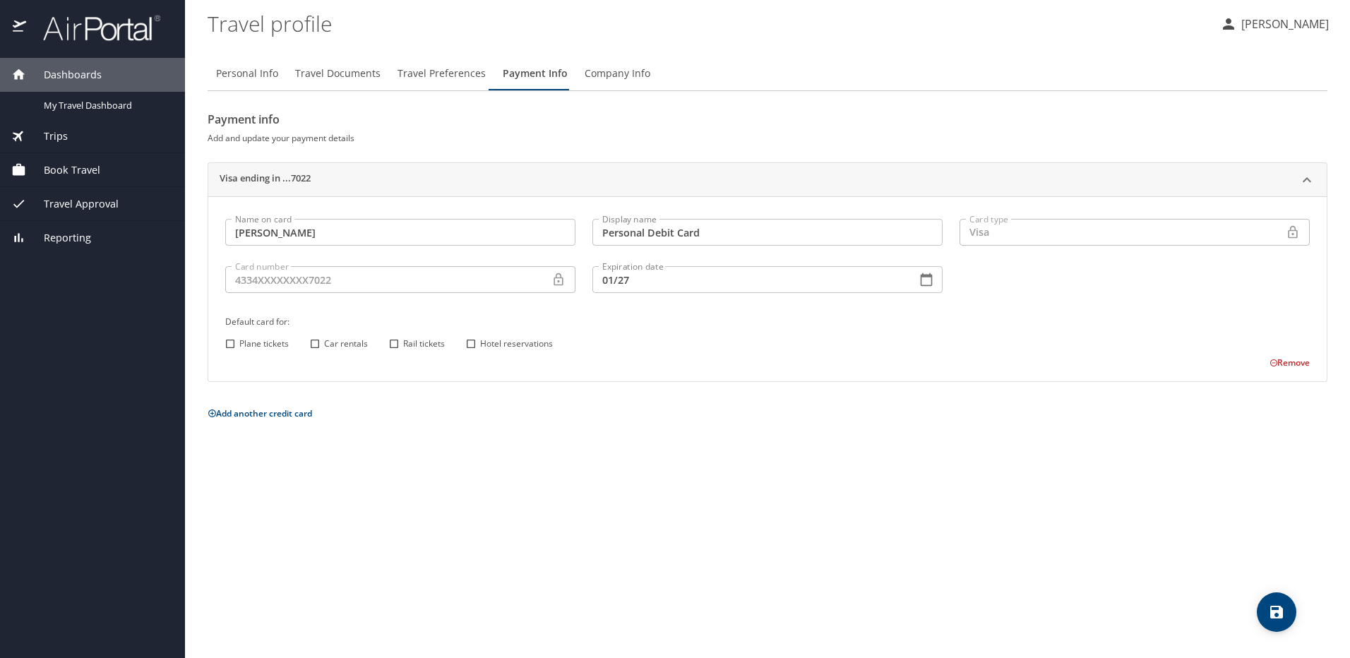
click div "Visa ending in ...7022"
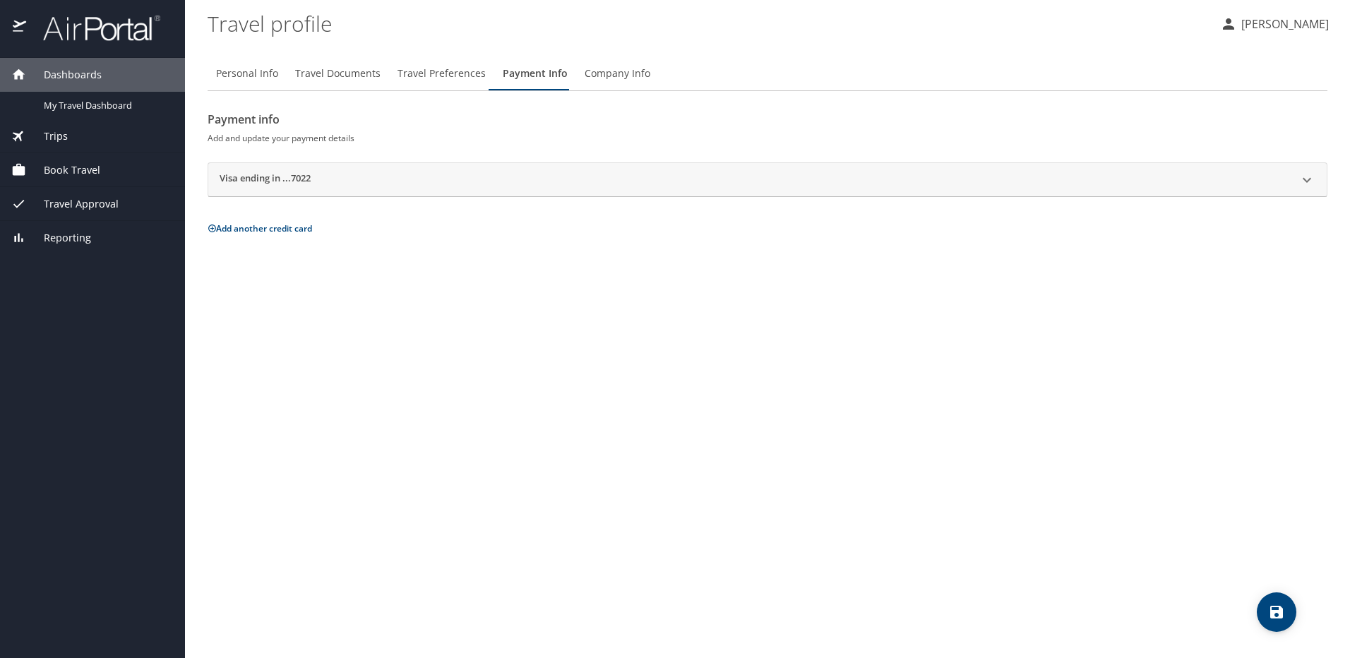
click div "Trips"
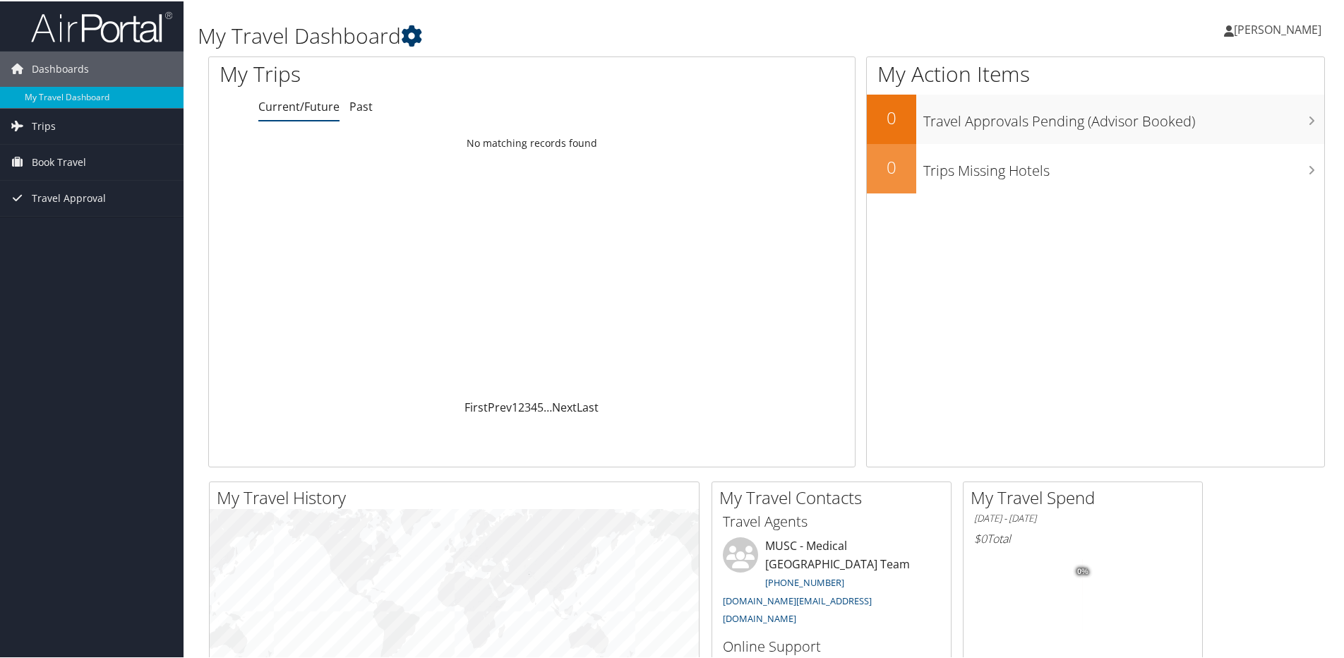
click at [422, 34] on icon at bounding box center [411, 34] width 21 height 21
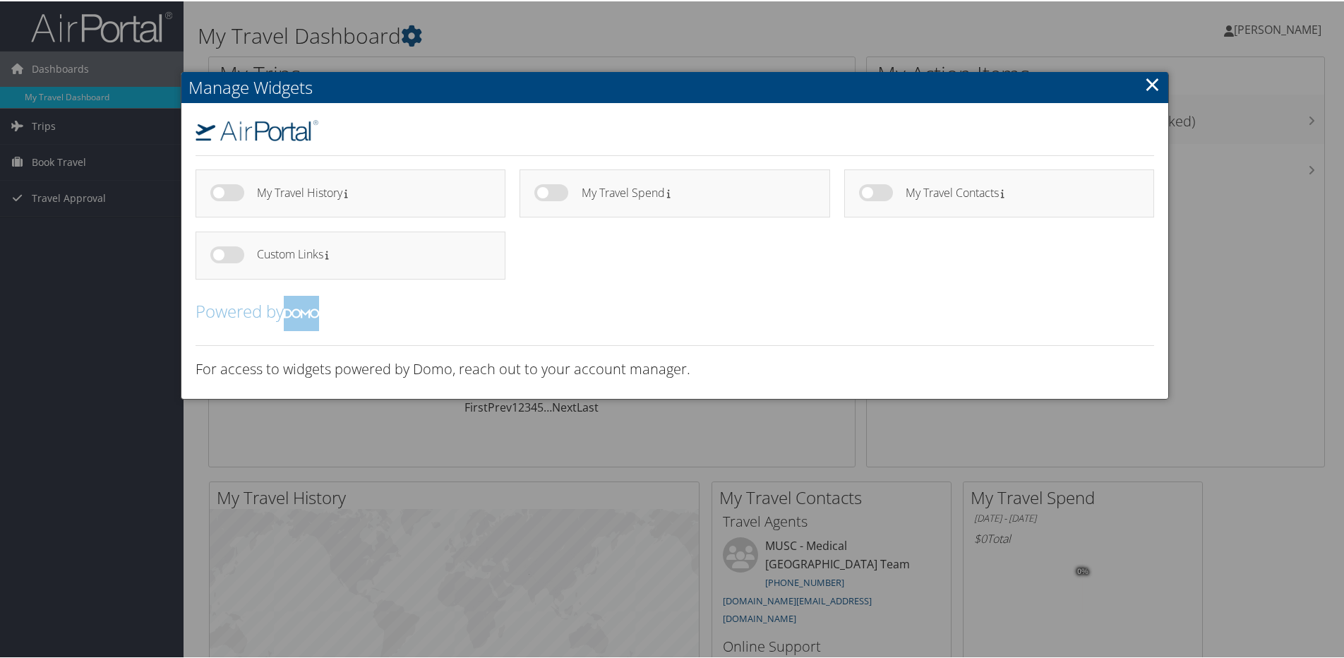
drag, startPoint x: 432, startPoint y: 35, endPoint x: 440, endPoint y: 34, distance: 7.9
click at [435, 35] on div at bounding box center [675, 329] width 1350 height 658
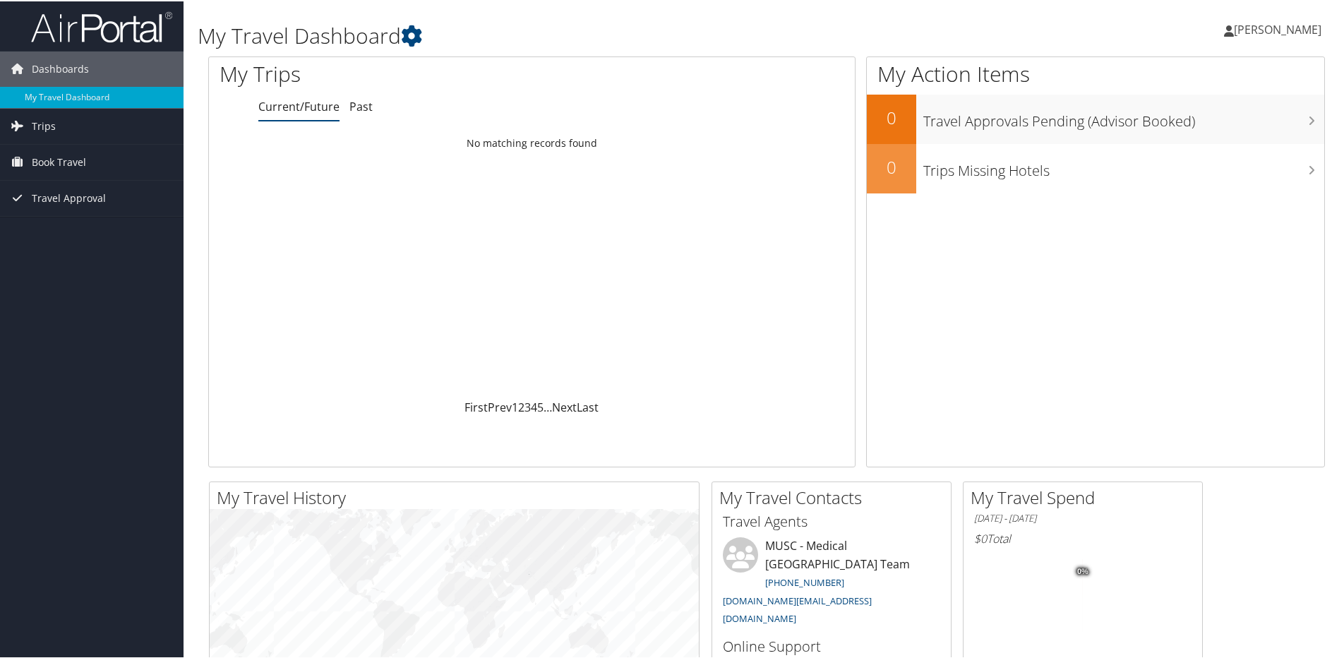
click at [1234, 23] on span "[PERSON_NAME]" at bounding box center [1278, 28] width 88 height 16
click at [1197, 78] on link "My Settings" at bounding box center [1240, 78] width 157 height 24
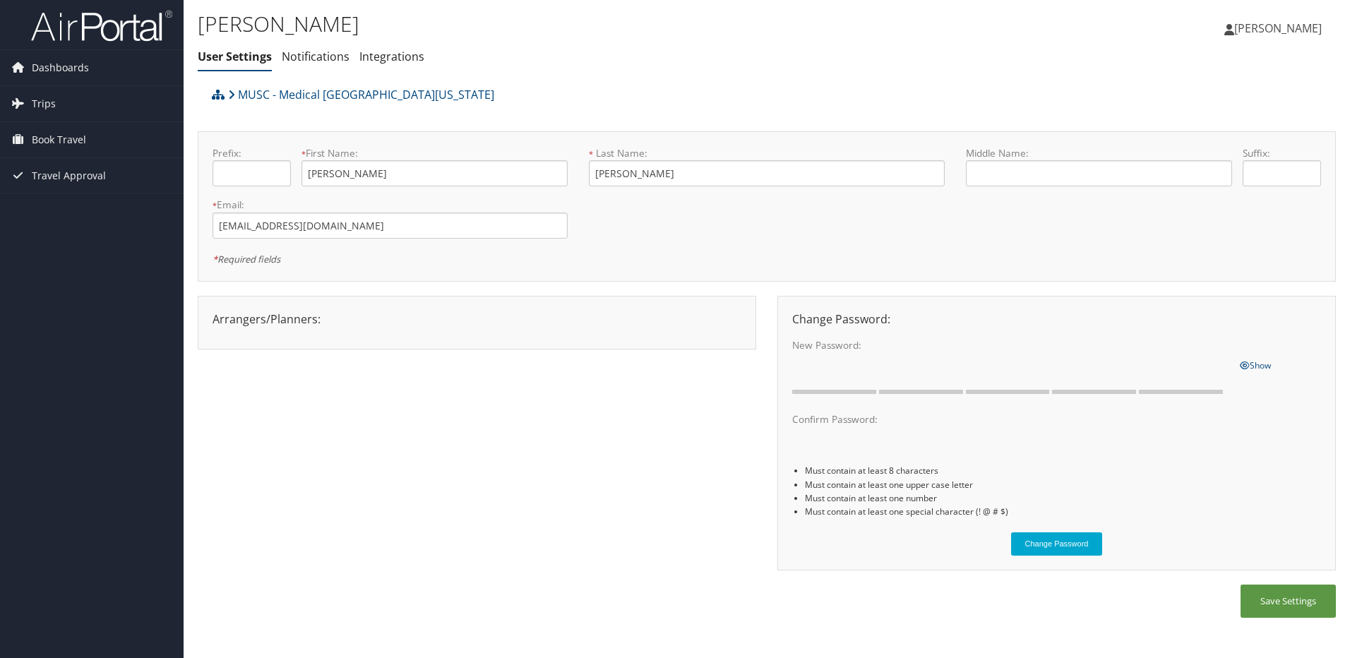
click at [1289, 21] on span "[PERSON_NAME]" at bounding box center [1278, 28] width 88 height 16
click at [1219, 130] on link "View Travel Profile" at bounding box center [1242, 126] width 157 height 24
click at [1263, 25] on span "[PERSON_NAME]" at bounding box center [1278, 28] width 88 height 16
click at [1197, 234] on link "Sign Out" at bounding box center [1242, 230] width 157 height 24
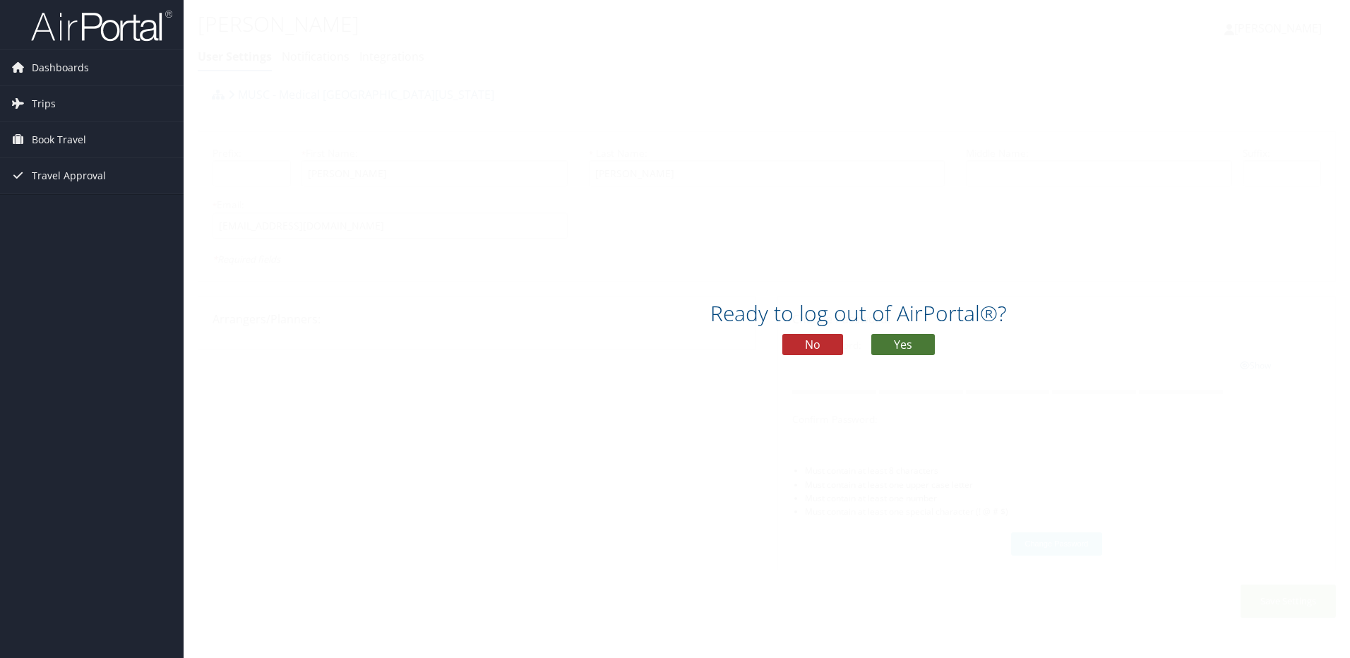
click at [893, 347] on button "Yes" at bounding box center [903, 344] width 64 height 21
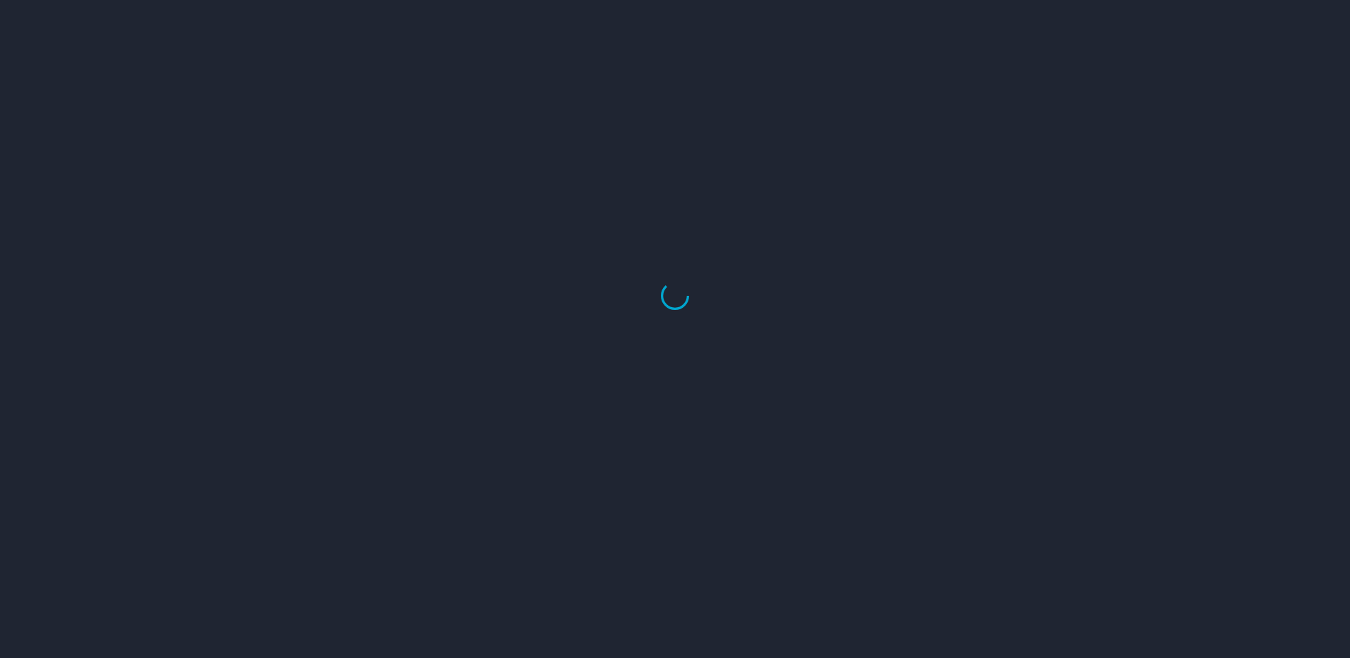
select select "US"
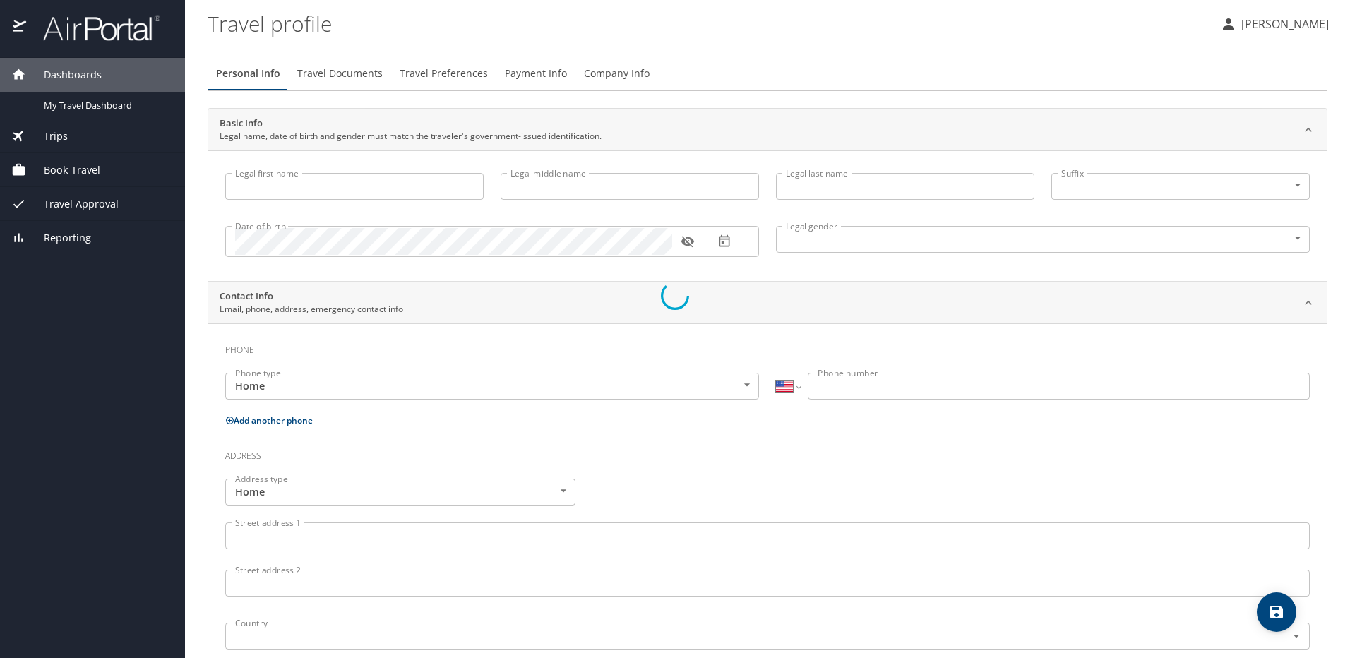
type input "Carolynne"
type input "Garner"
type input "Female"
select select "US"
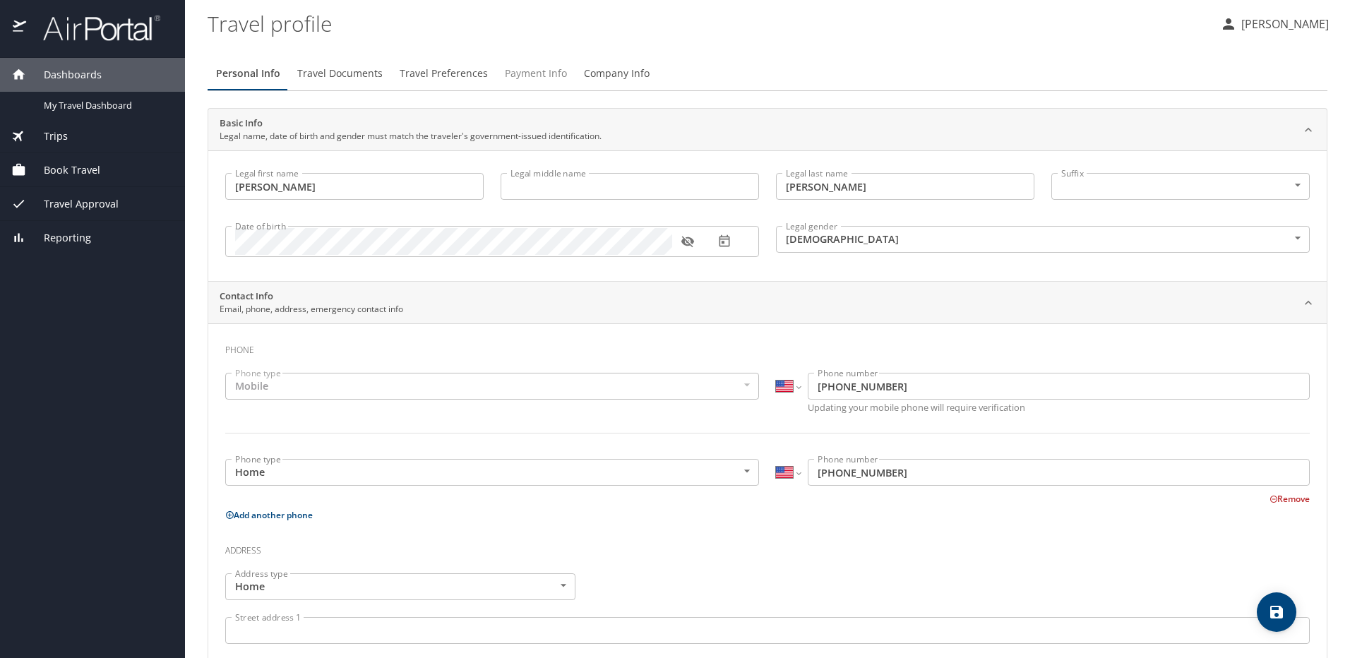
click at [533, 66] on span "Payment Info" at bounding box center [536, 74] width 62 height 18
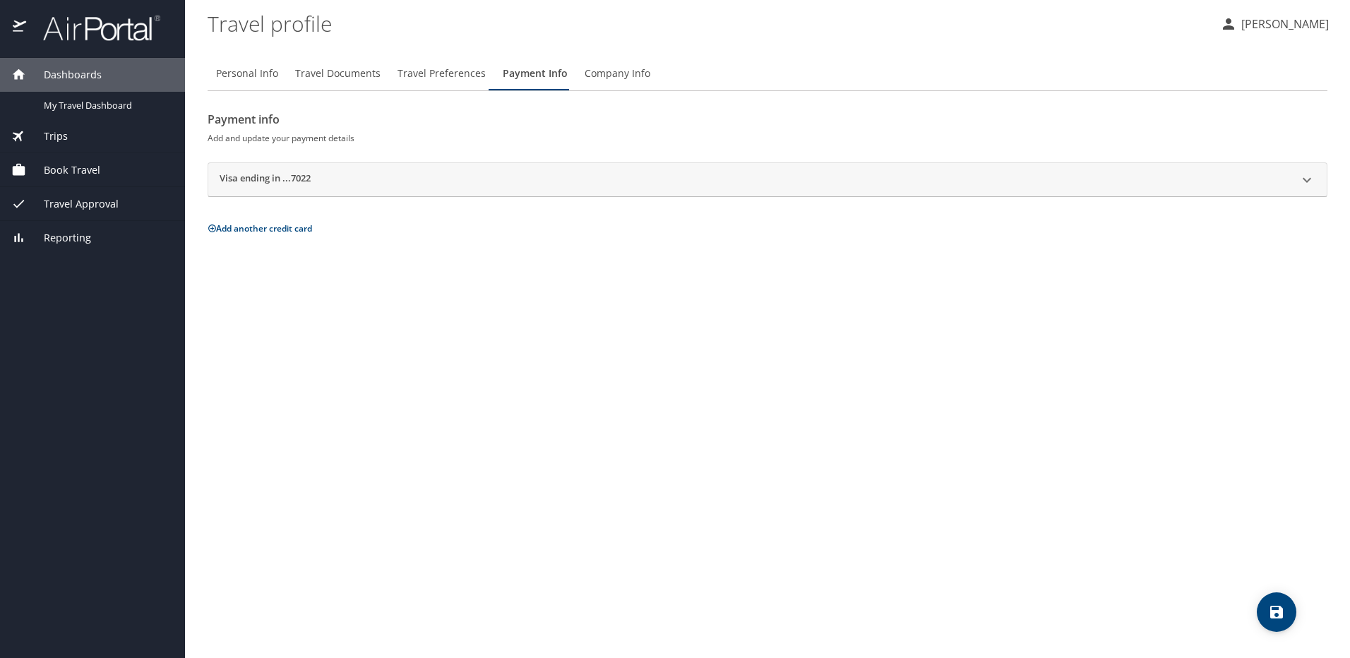
click at [413, 172] on div "Visa ending in ...7022" at bounding box center [755, 180] width 1071 height 17
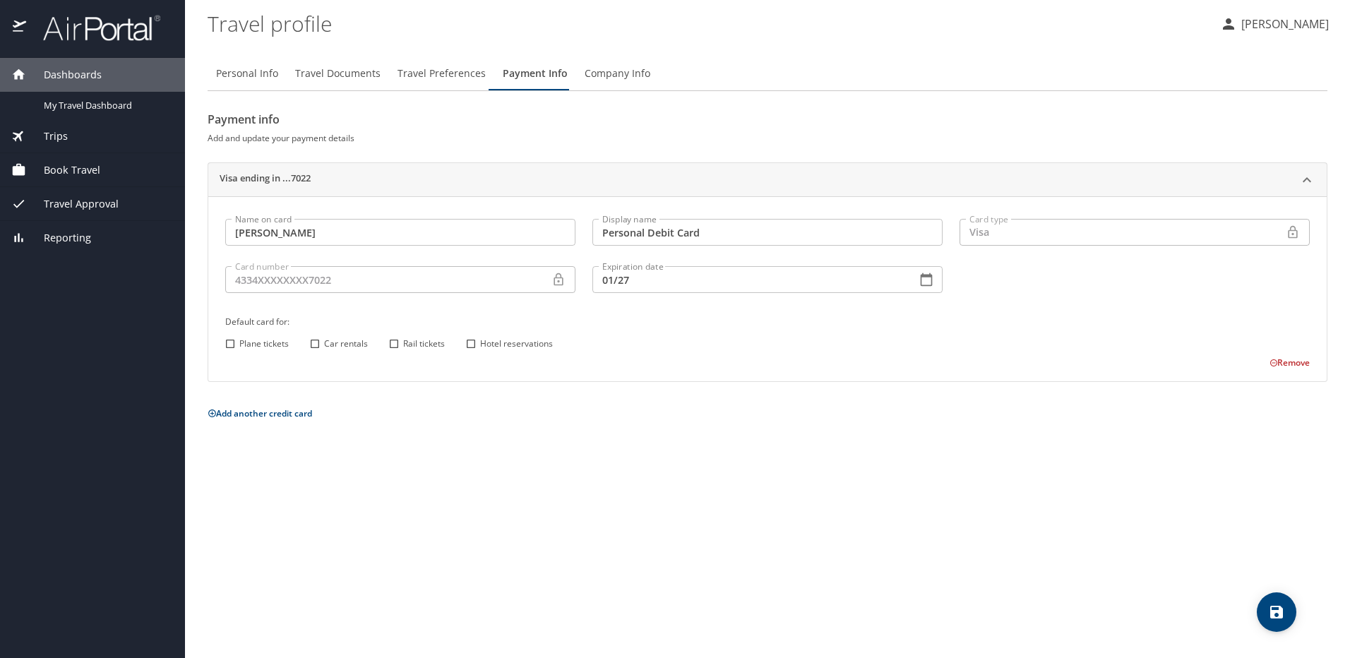
click at [107, 138] on div "Trips" at bounding box center [92, 137] width 162 height 16
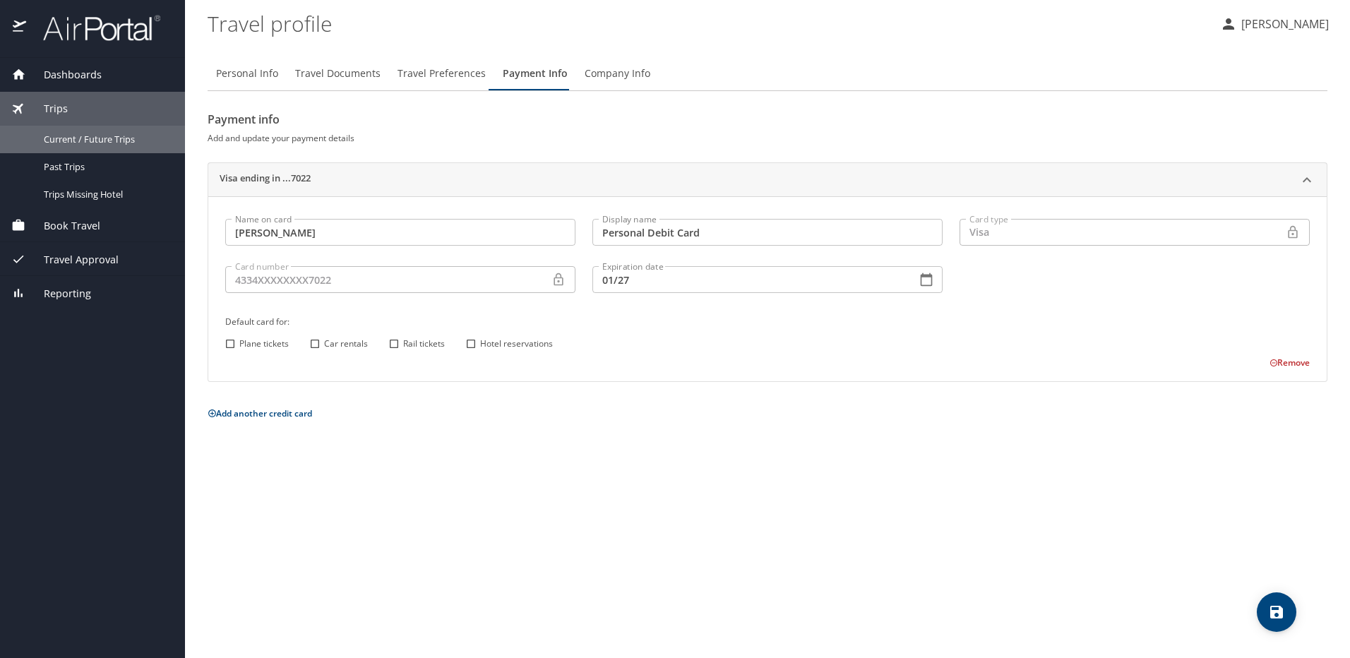
click at [107, 138] on span "Current / Future Trips" at bounding box center [106, 139] width 124 height 13
